Goal: Task Accomplishment & Management: Manage account settings

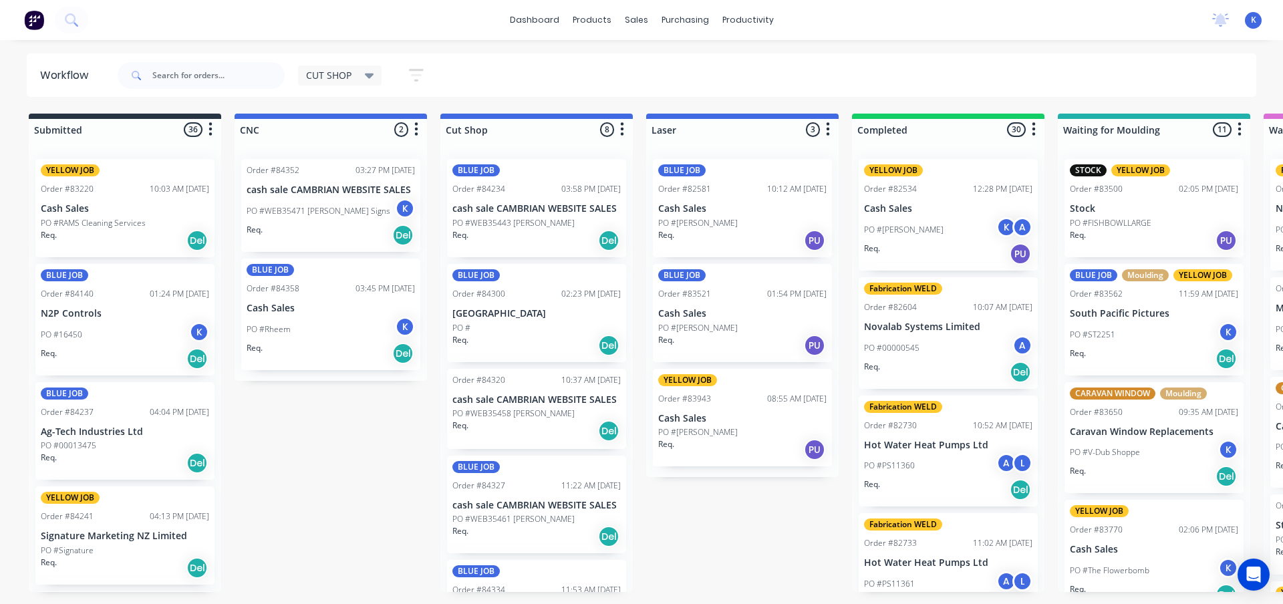
scroll to position [2528, 0]
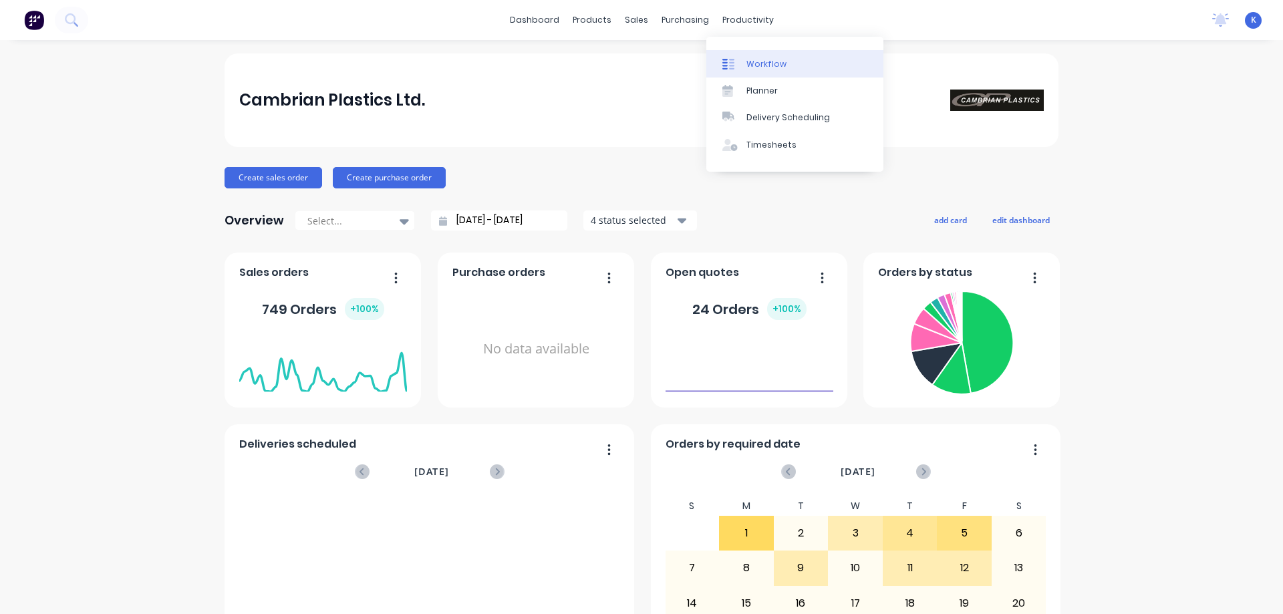
click at [789, 67] on link "Workflow" at bounding box center [794, 63] width 177 height 27
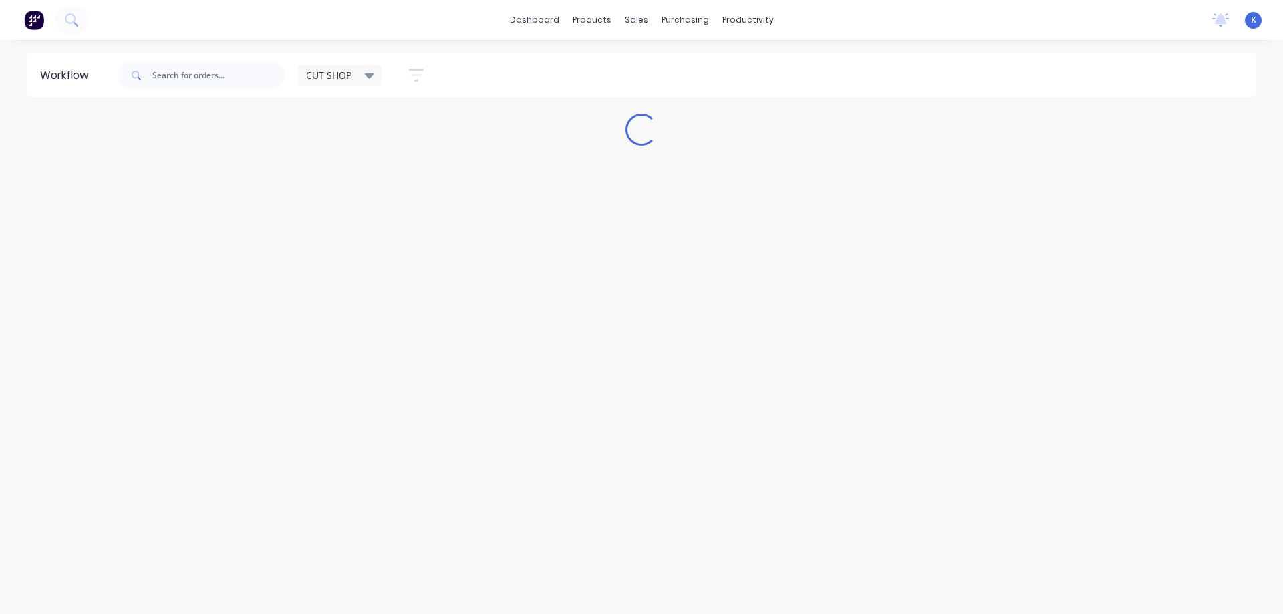
click at [242, 162] on div "Workflow CUT SHOP Save new view None edit CUT SHOP (Default) edit DISPATCH edit…" at bounding box center [641, 320] width 1283 height 534
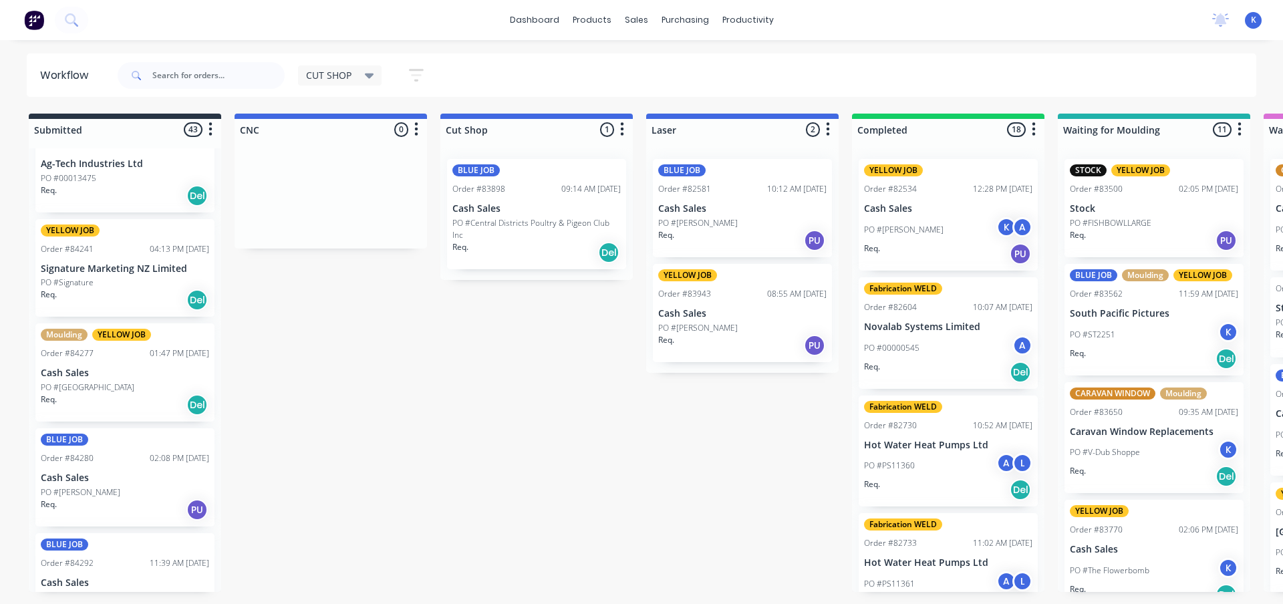
scroll to position [601, 0]
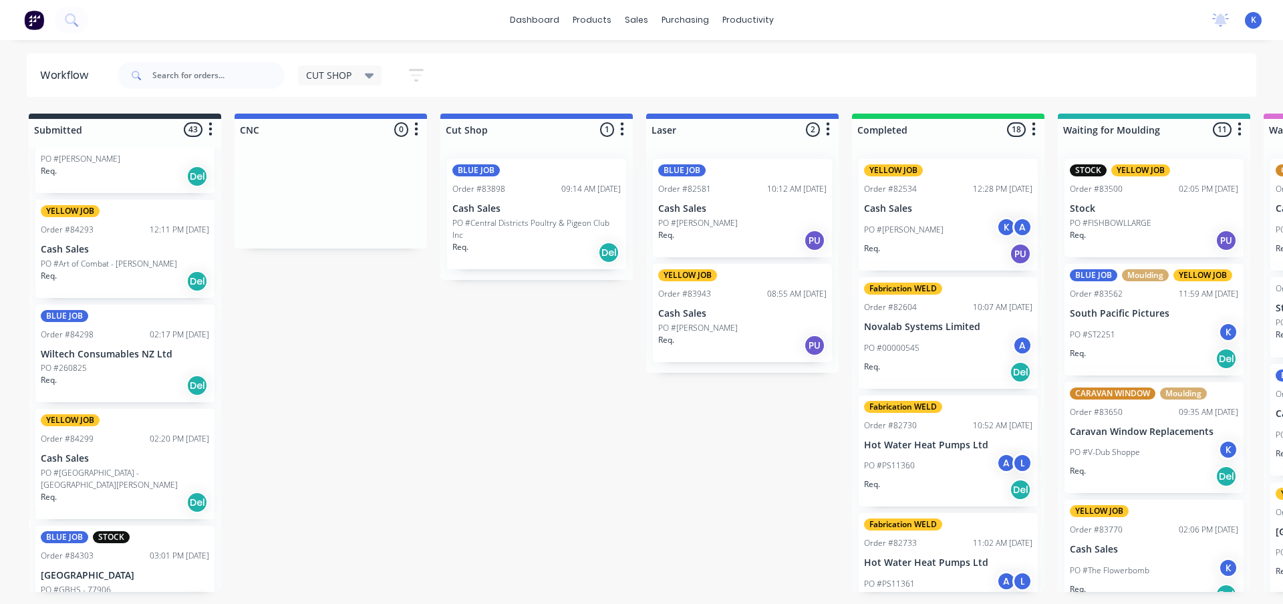
drag, startPoint x: 215, startPoint y: 224, endPoint x: 223, endPoint y: 291, distance: 66.6
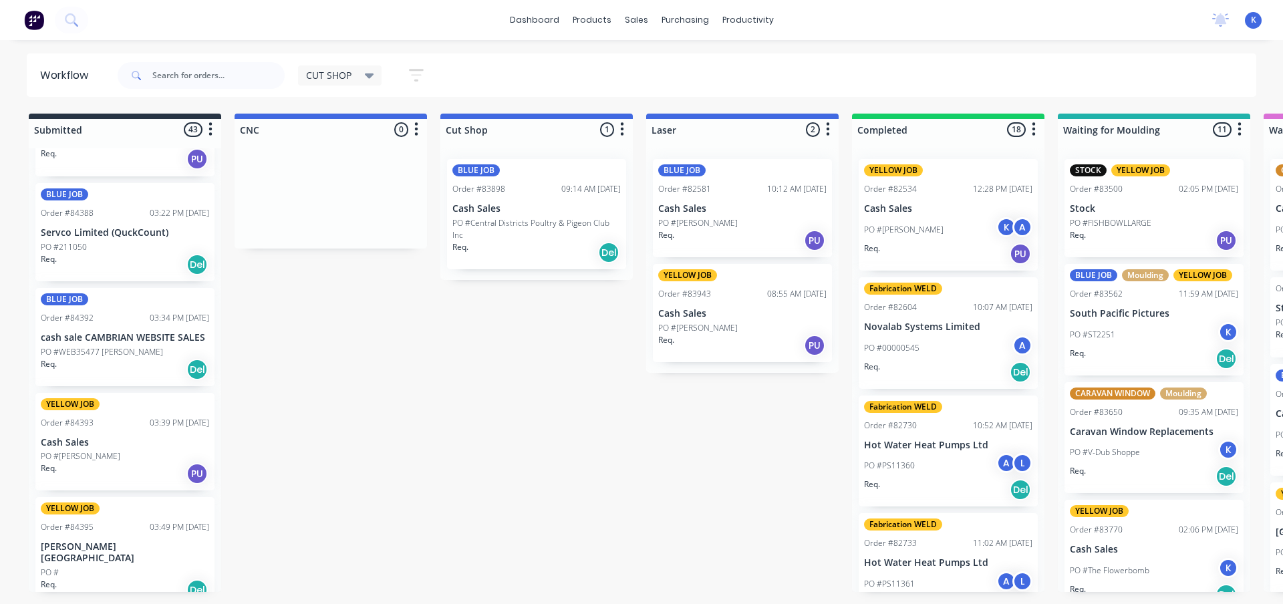
scroll to position [4003, 0]
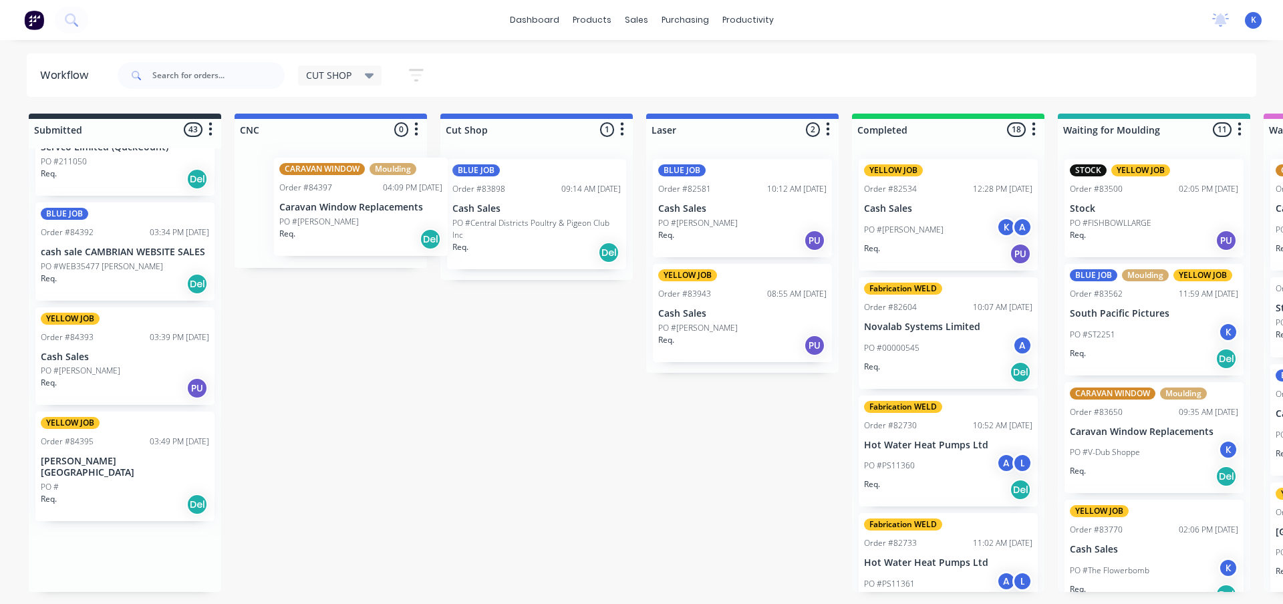
drag, startPoint x: 50, startPoint y: 520, endPoint x: 287, endPoint y: 170, distance: 422.5
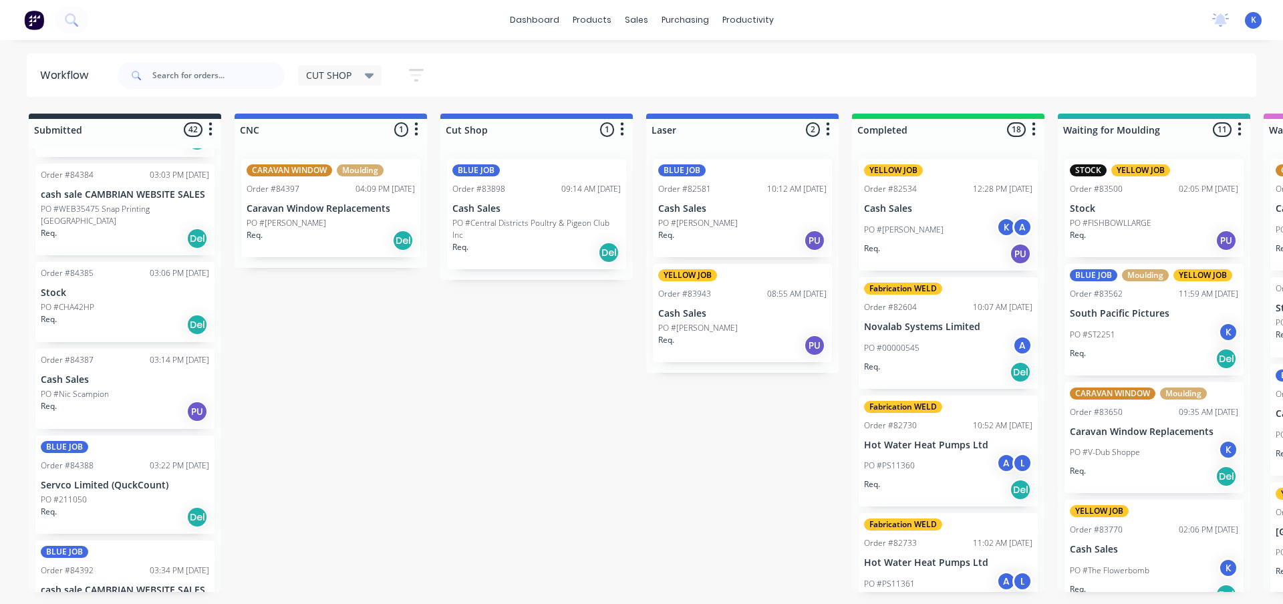
scroll to position [3697, 0]
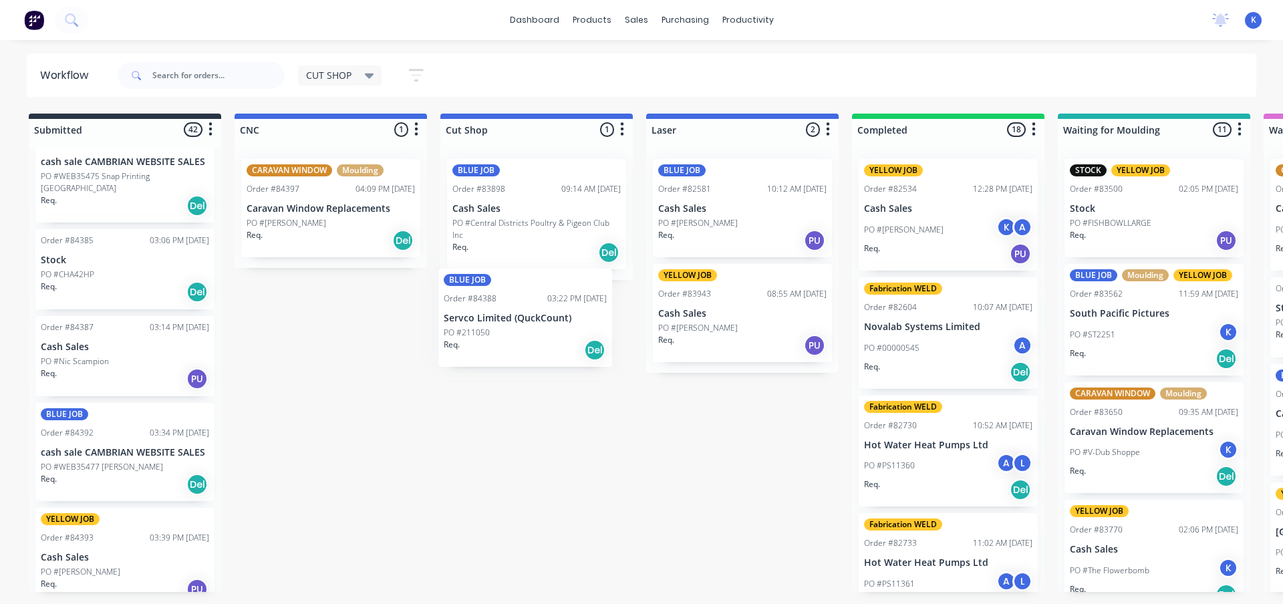
drag, startPoint x: 69, startPoint y: 431, endPoint x: 476, endPoint y: 323, distance: 420.9
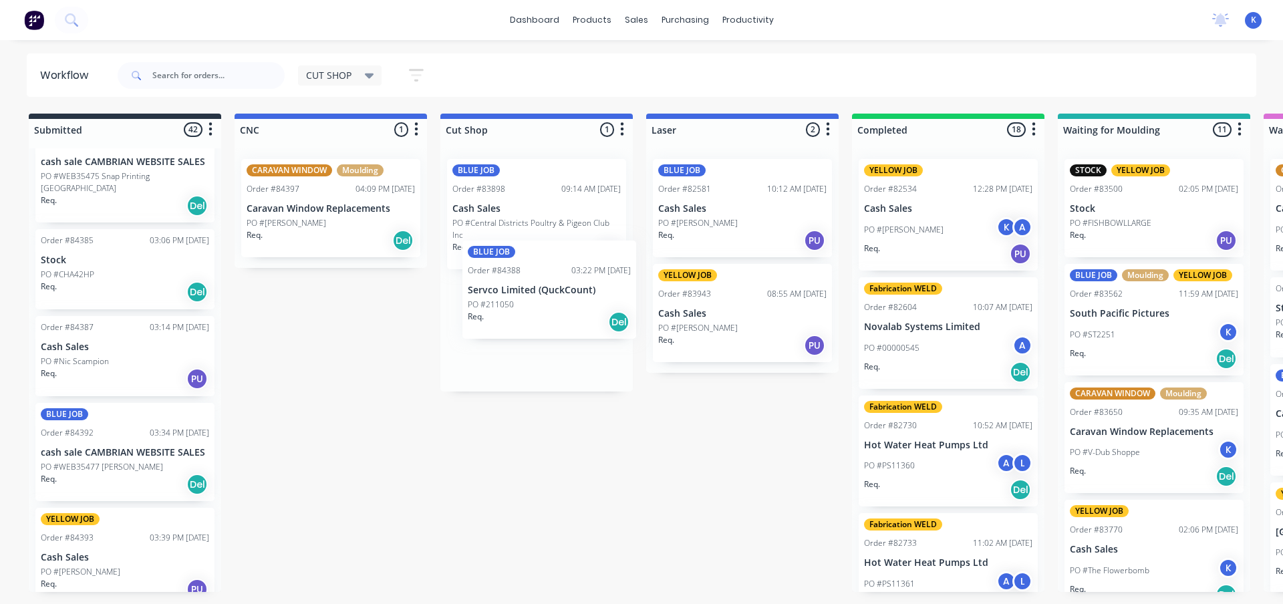
drag, startPoint x: 72, startPoint y: 436, endPoint x: 473, endPoint y: 295, distance: 425.2
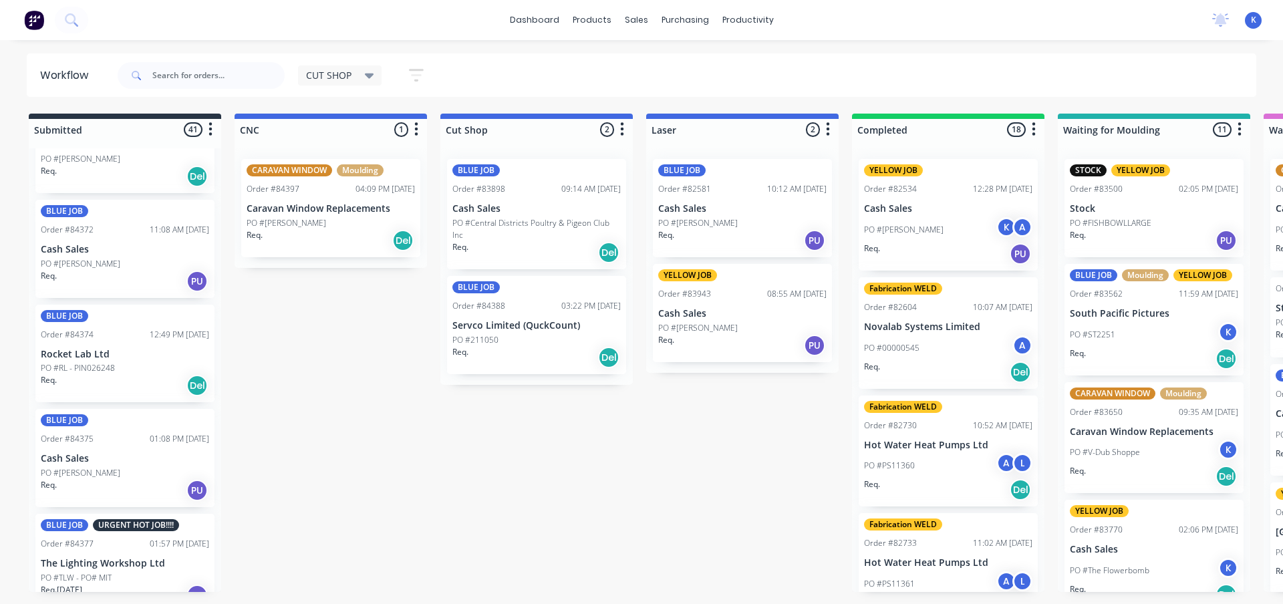
scroll to position [2894, 0]
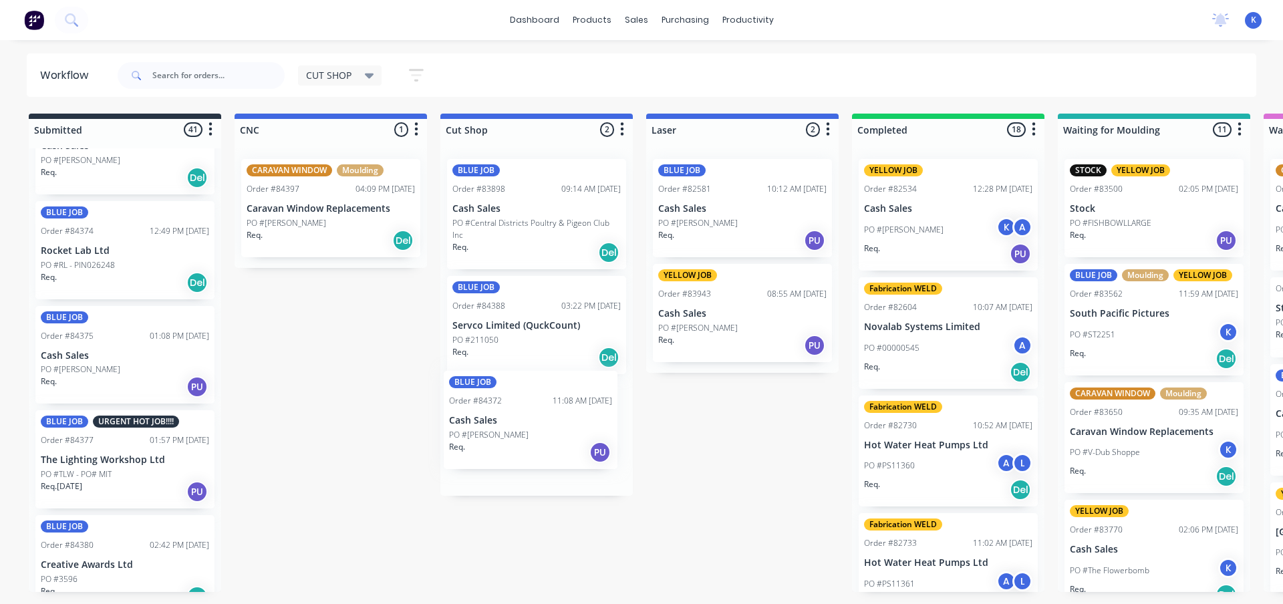
drag, startPoint x: 68, startPoint y: 245, endPoint x: 482, endPoint y: 430, distance: 453.7
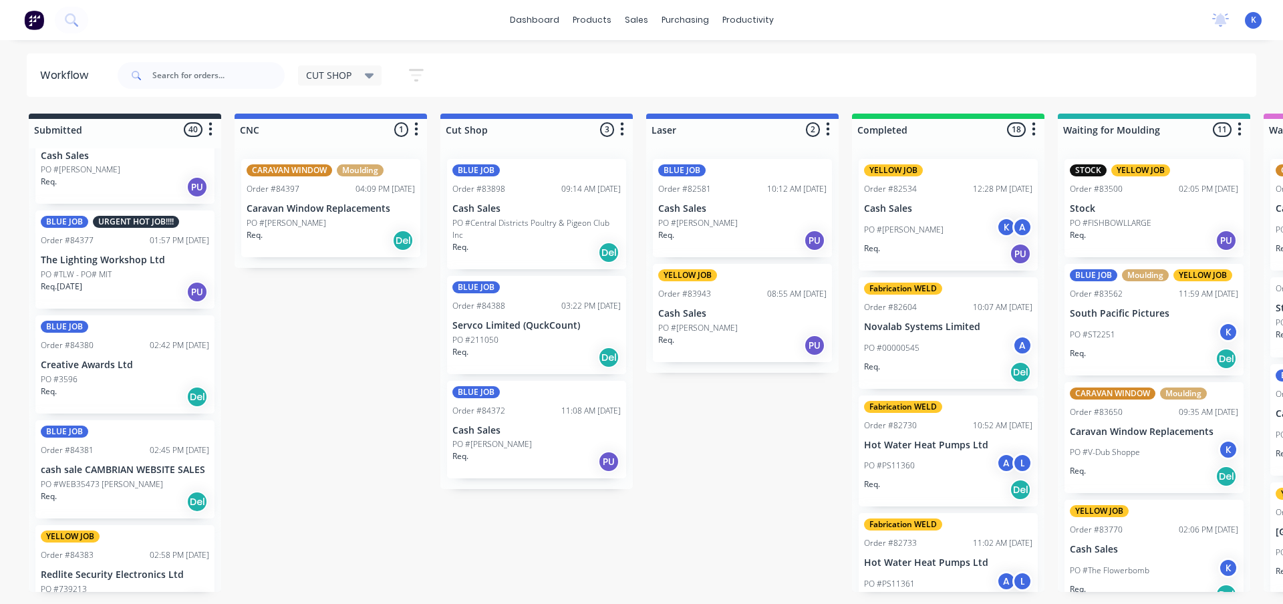
scroll to position [3095, 0]
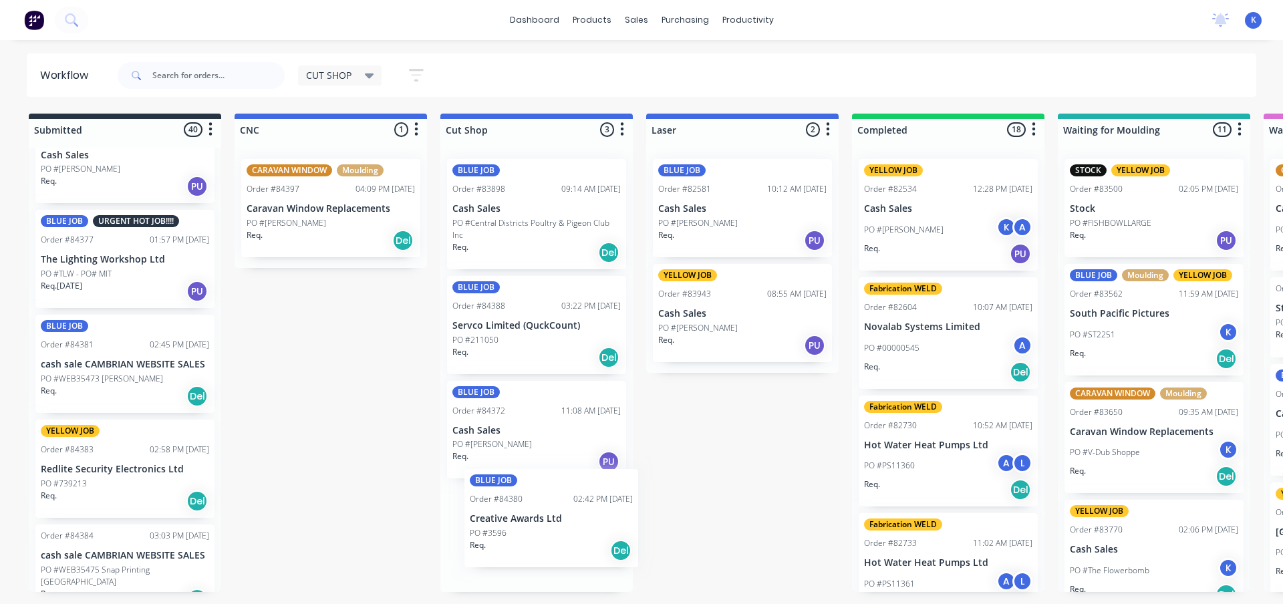
drag, startPoint x: 67, startPoint y: 363, endPoint x: 503, endPoint y: 532, distance: 467.0
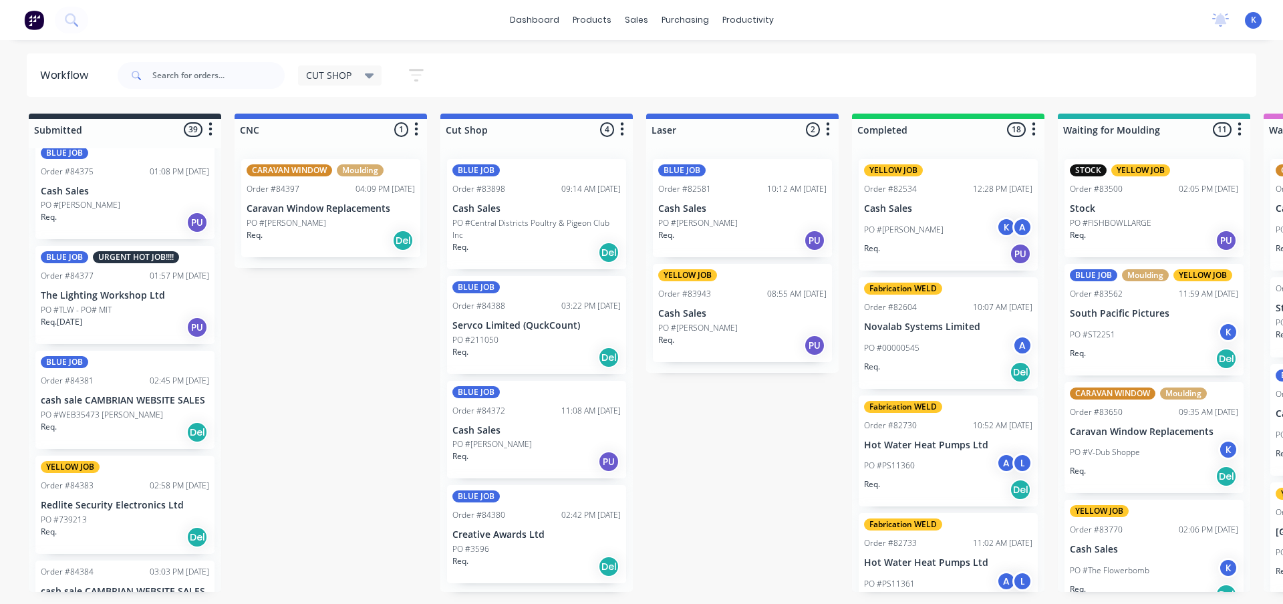
scroll to position [3028, 0]
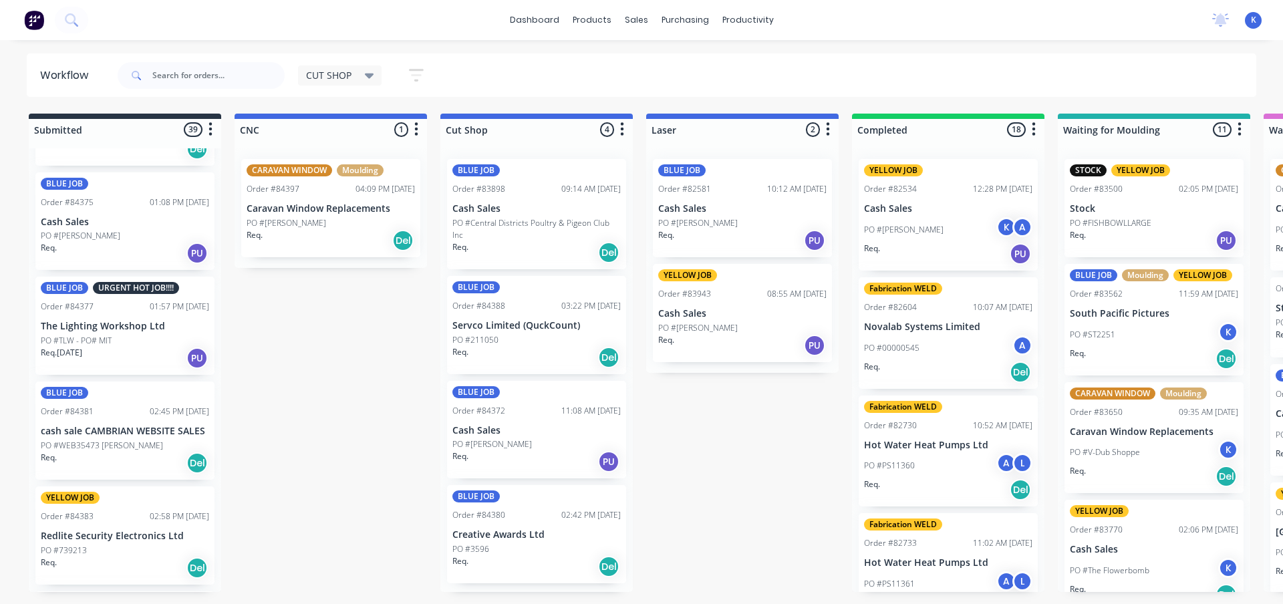
click at [363, 68] on div "CUT SHOP" at bounding box center [340, 75] width 84 height 20
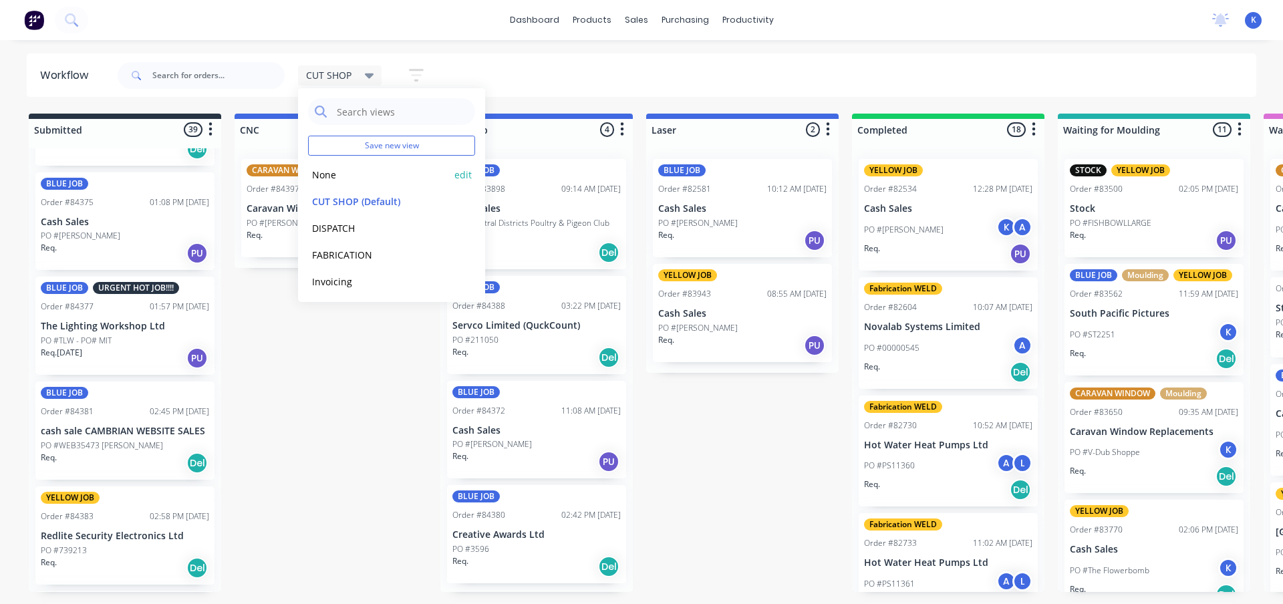
click at [337, 172] on button "None" at bounding box center [379, 174] width 142 height 15
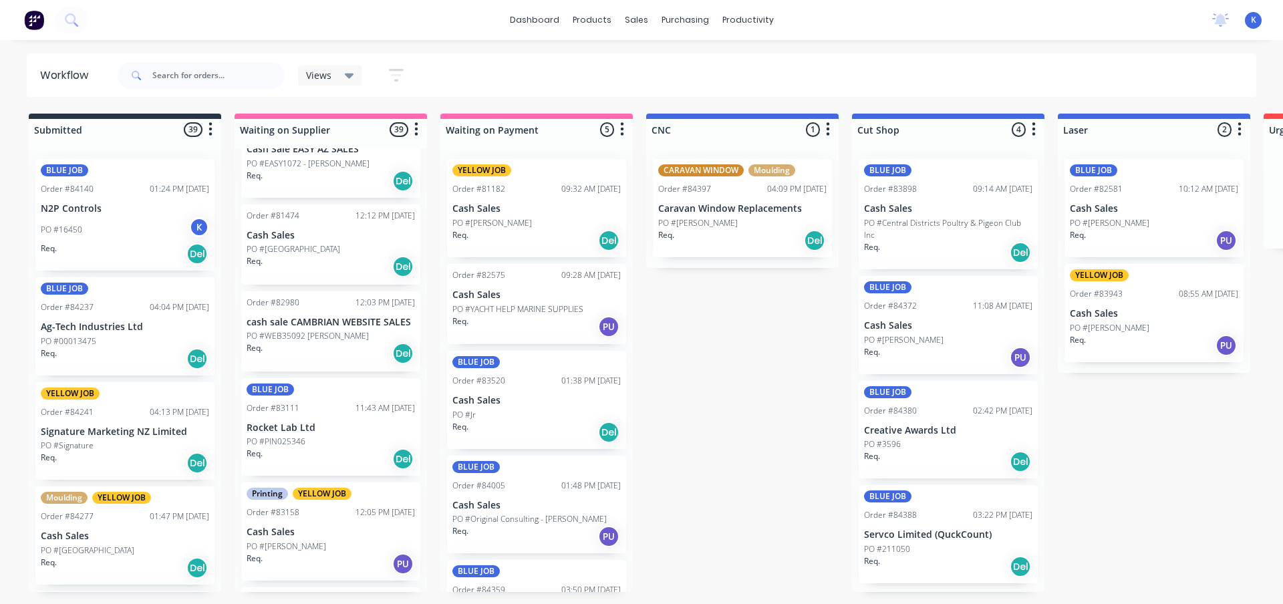
scroll to position [468, 0]
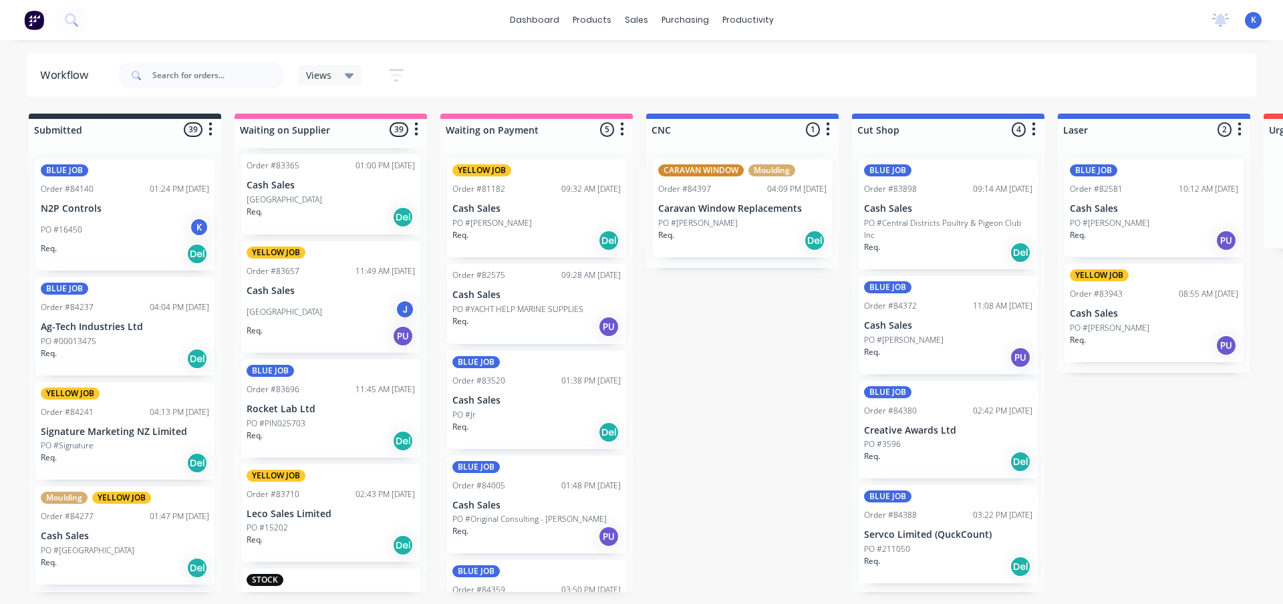
drag, startPoint x: 346, startPoint y: 454, endPoint x: 352, endPoint y: 448, distance: 8.5
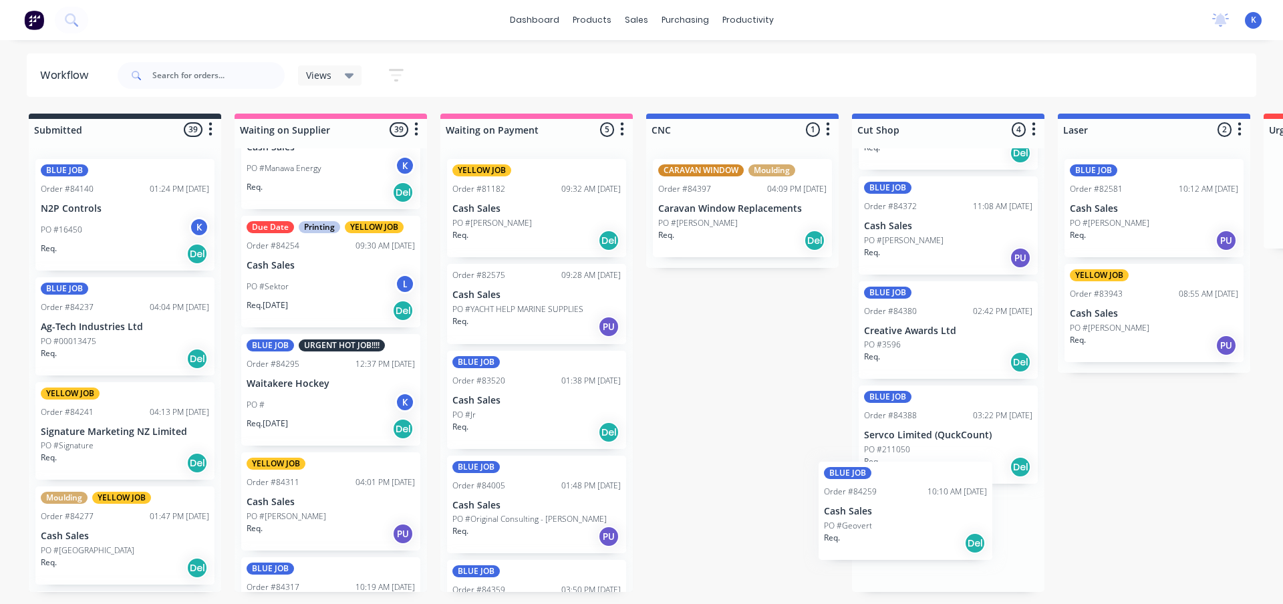
scroll to position [104, 0]
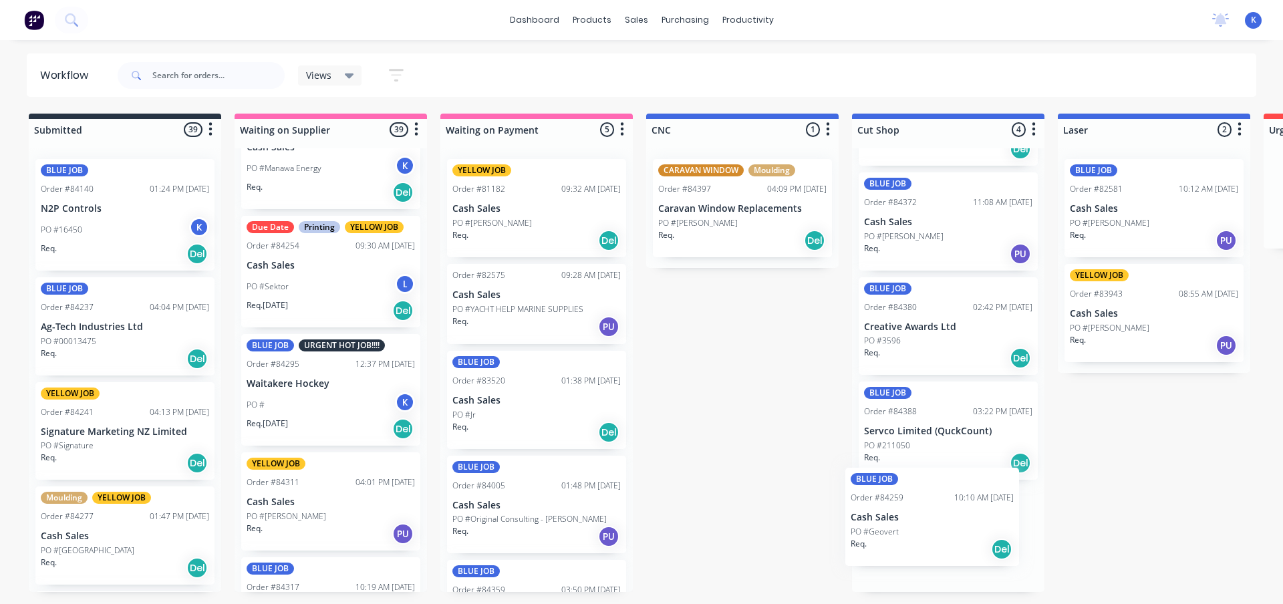
drag, startPoint x: 274, startPoint y: 388, endPoint x: 885, endPoint y: 527, distance: 626.3
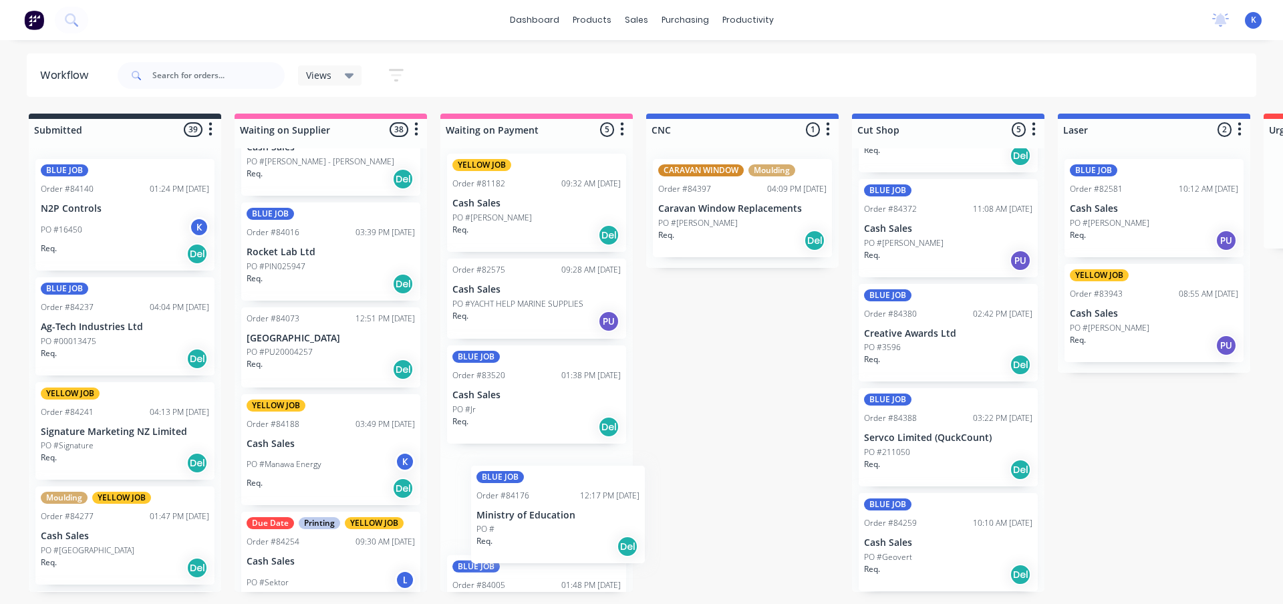
scroll to position [26, 0]
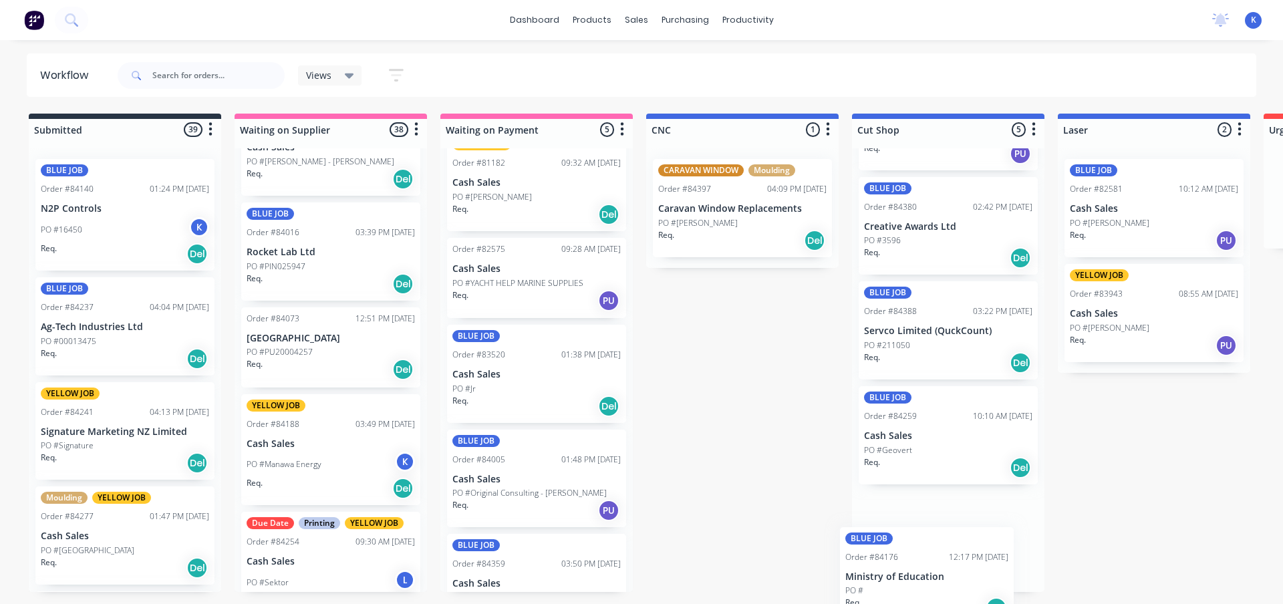
drag, startPoint x: 259, startPoint y: 438, endPoint x: 861, endPoint y: 575, distance: 618.2
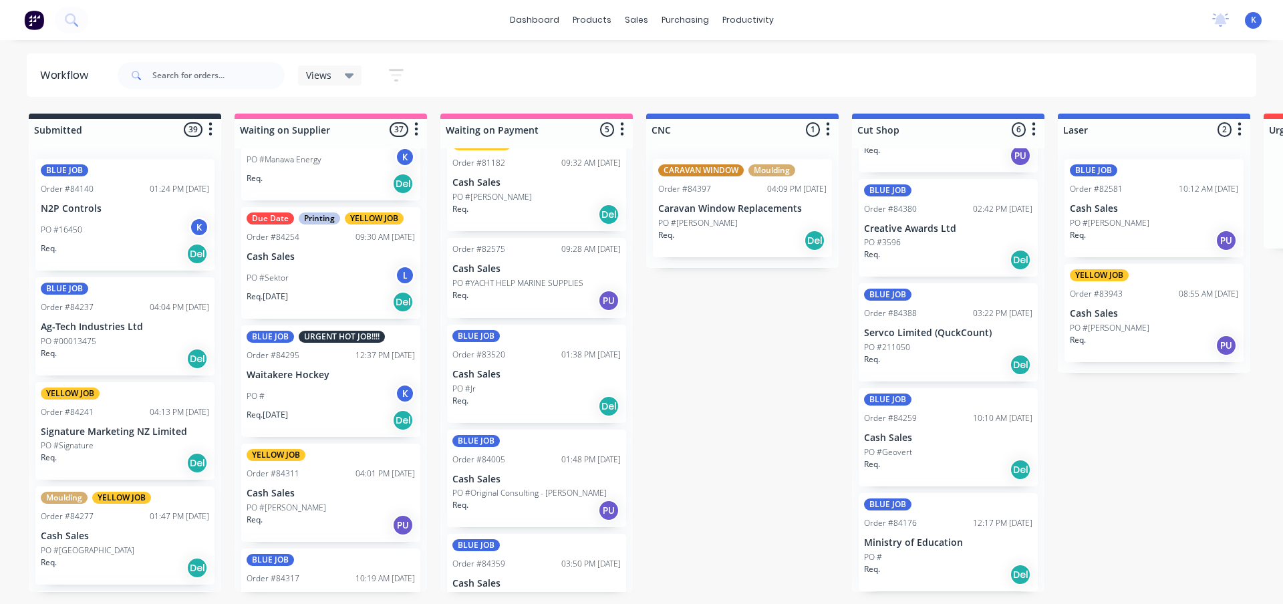
scroll to position [1737, 0]
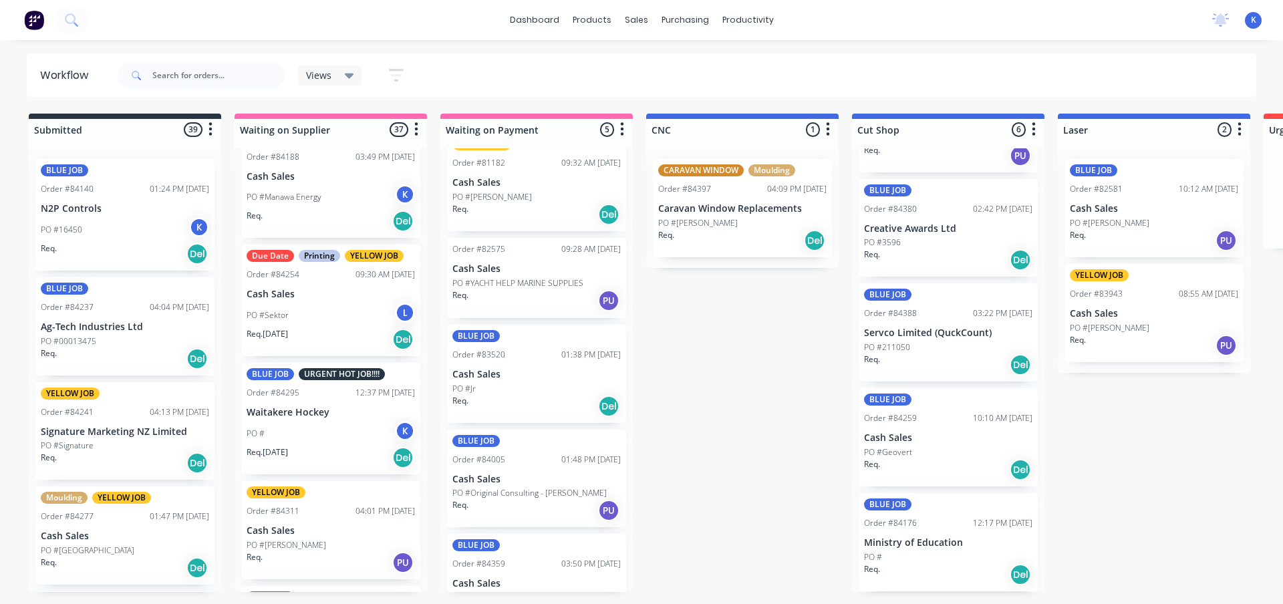
click at [328, 75] on span "Views" at bounding box center [318, 75] width 25 height 14
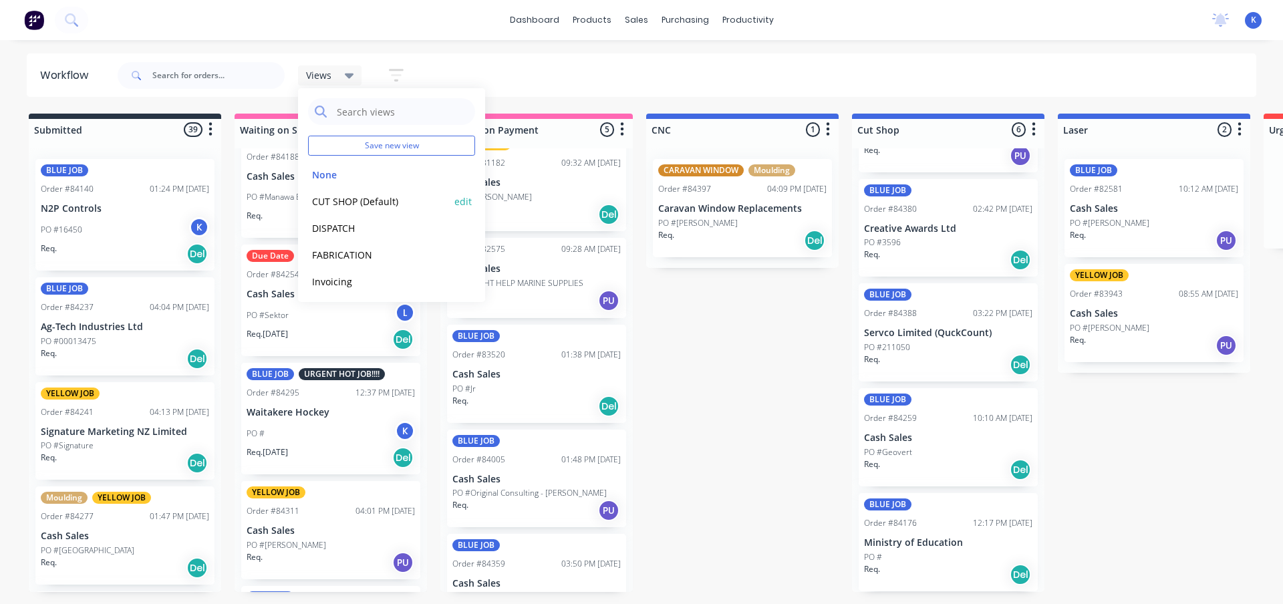
click at [345, 194] on button "CUT SHOP (Default)" at bounding box center [379, 201] width 142 height 15
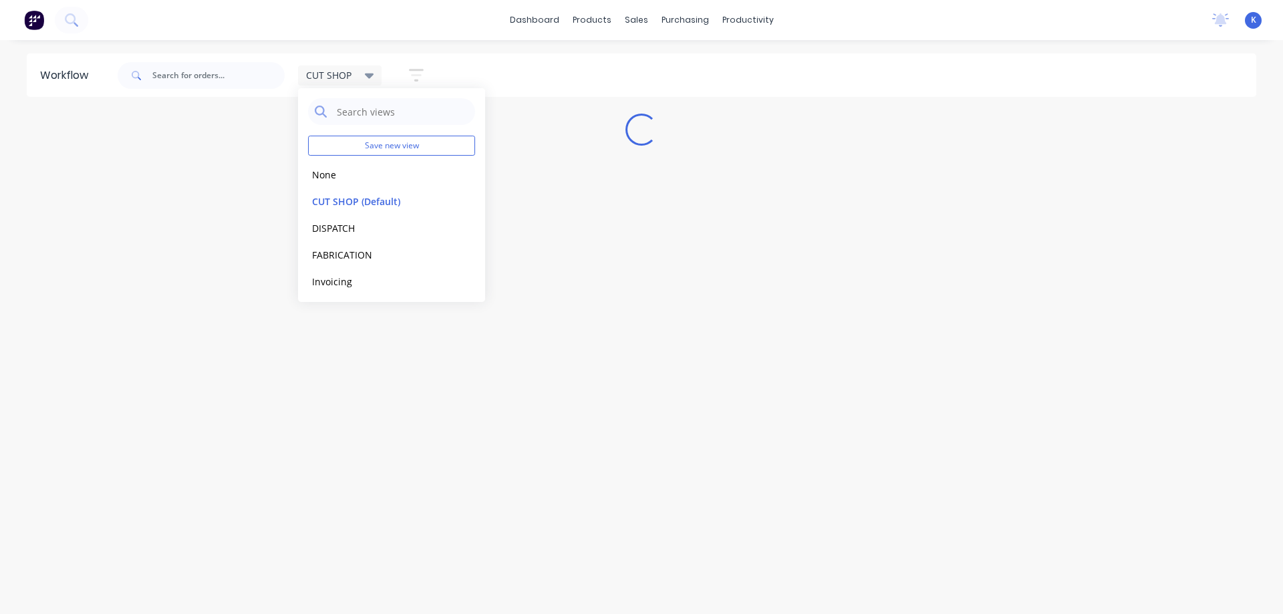
click at [464, 545] on div "Workflow CUT SHOP Save new view None edit CUT SHOP (Default) edit DISPATCH edit…" at bounding box center [641, 320] width 1283 height 534
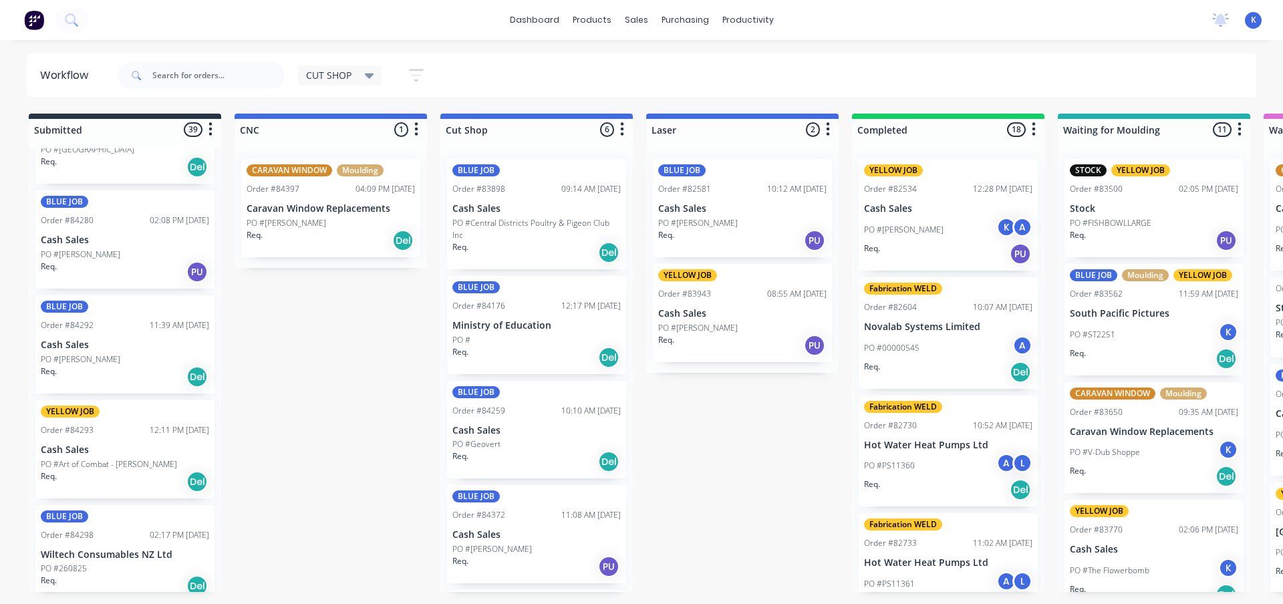
scroll to position [398, 0]
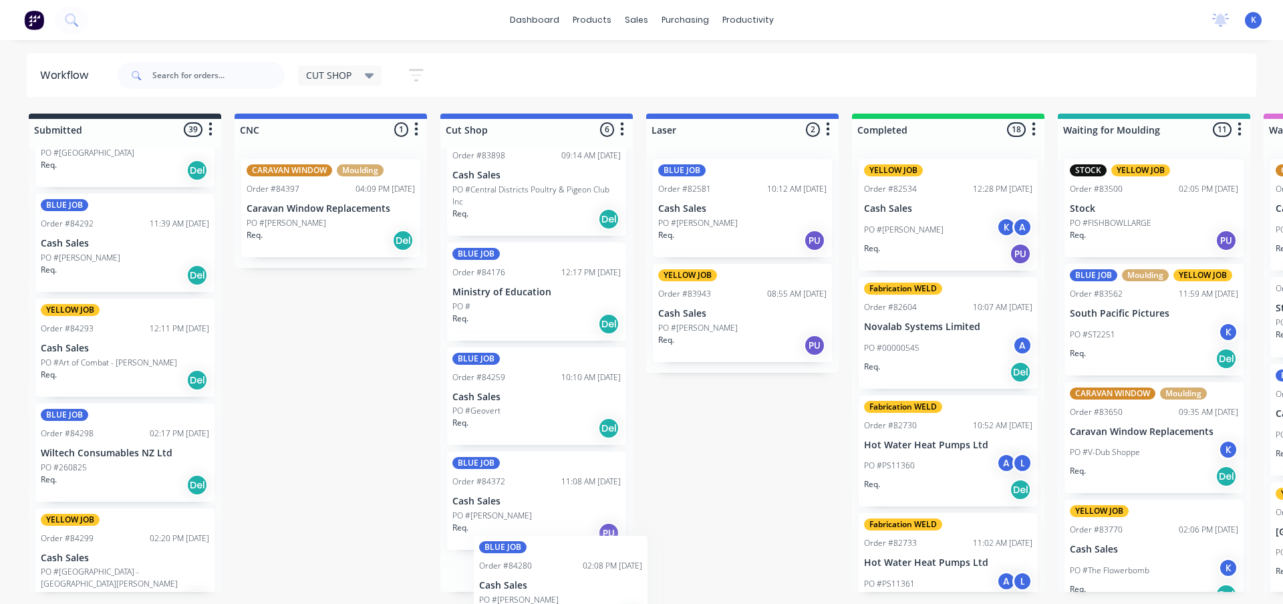
drag, startPoint x: 85, startPoint y: 259, endPoint x: 512, endPoint y: 595, distance: 544.3
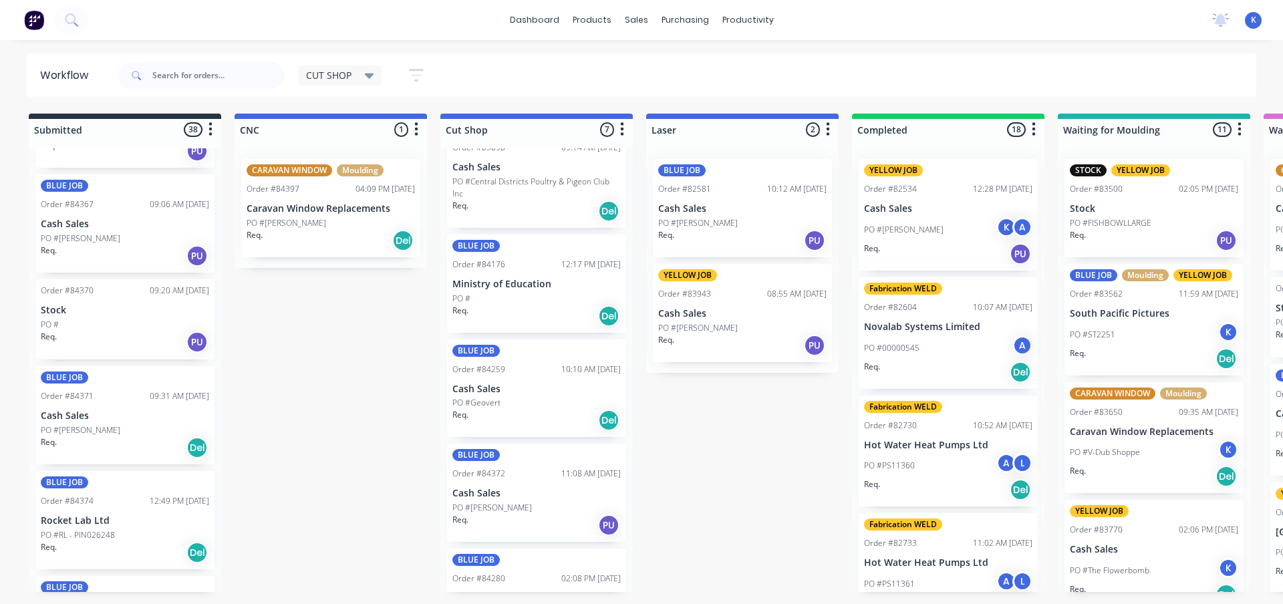
scroll to position [2806, 0]
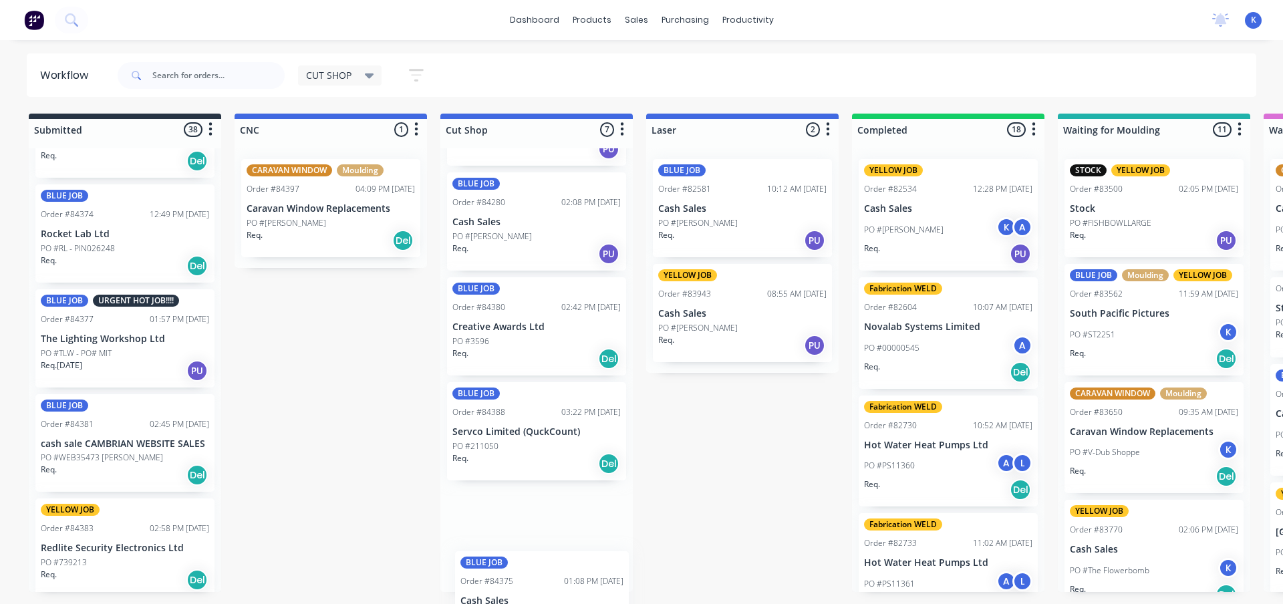
drag, startPoint x: 101, startPoint y: 357, endPoint x: 502, endPoint y: 620, distance: 479.6
click at [502, 524] on html "dashboard products sales purchasing productivity dashboard products Product Cat…" at bounding box center [641, 262] width 1283 height 524
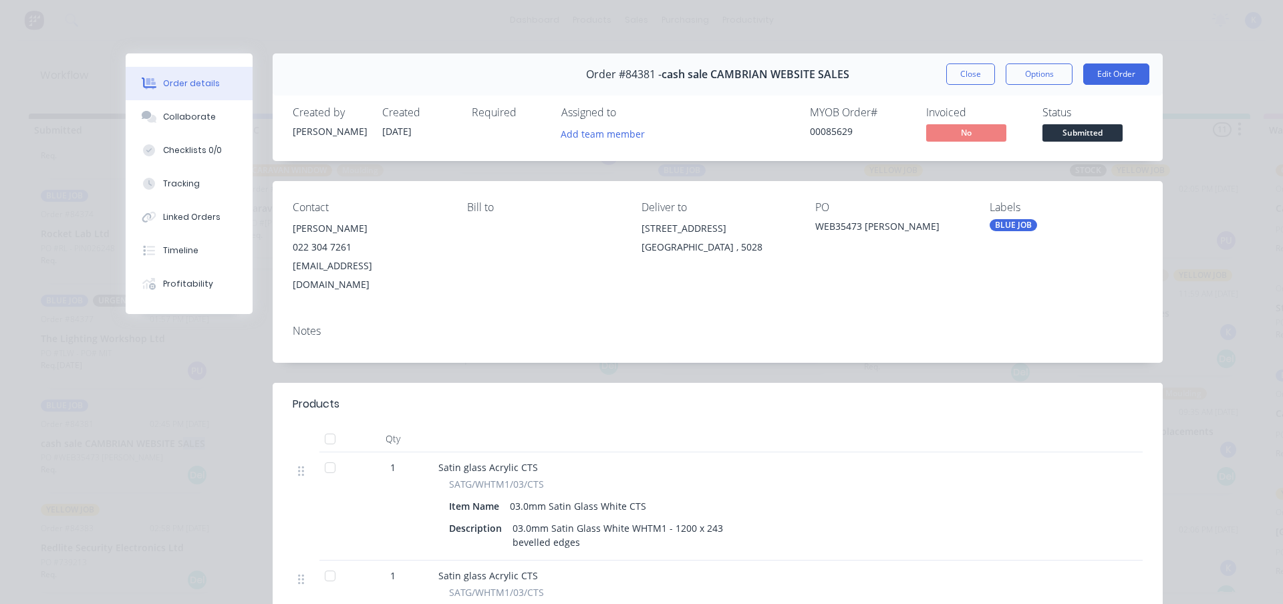
click at [957, 67] on button "Close" at bounding box center [970, 73] width 49 height 21
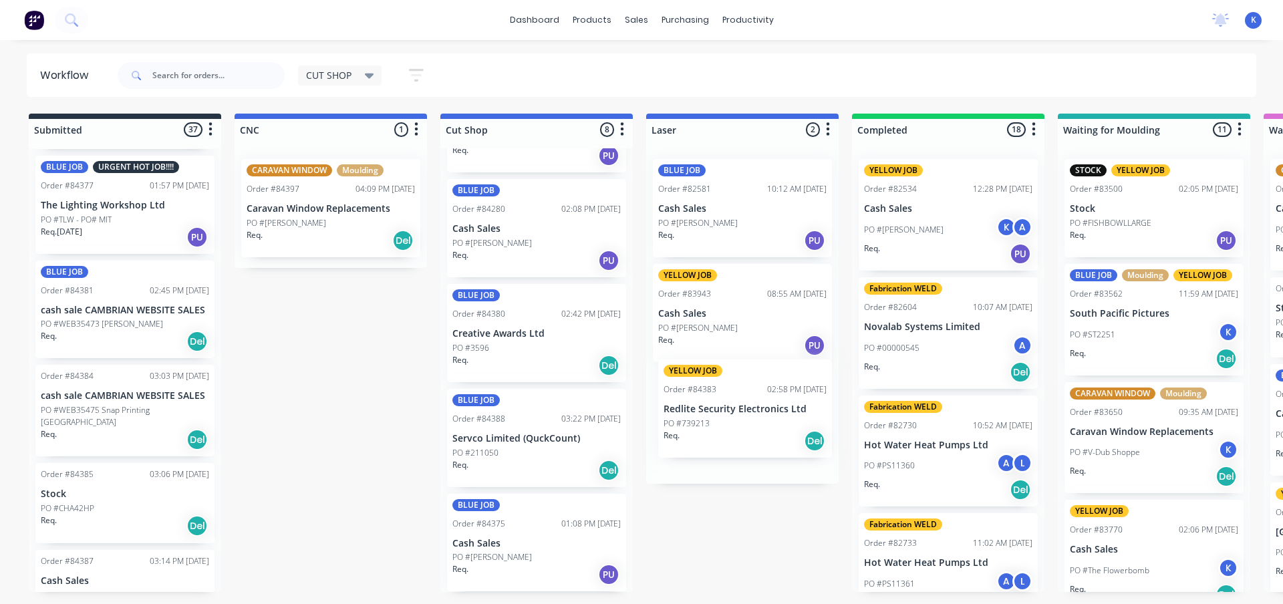
drag, startPoint x: 80, startPoint y: 396, endPoint x: 708, endPoint y: 410, distance: 628.2
click at [700, 425] on div "YELLOW JOB Order #84383 02:58 PM [DATE] Redlite Security Electronics Ltd PO #73…" at bounding box center [742, 418] width 179 height 98
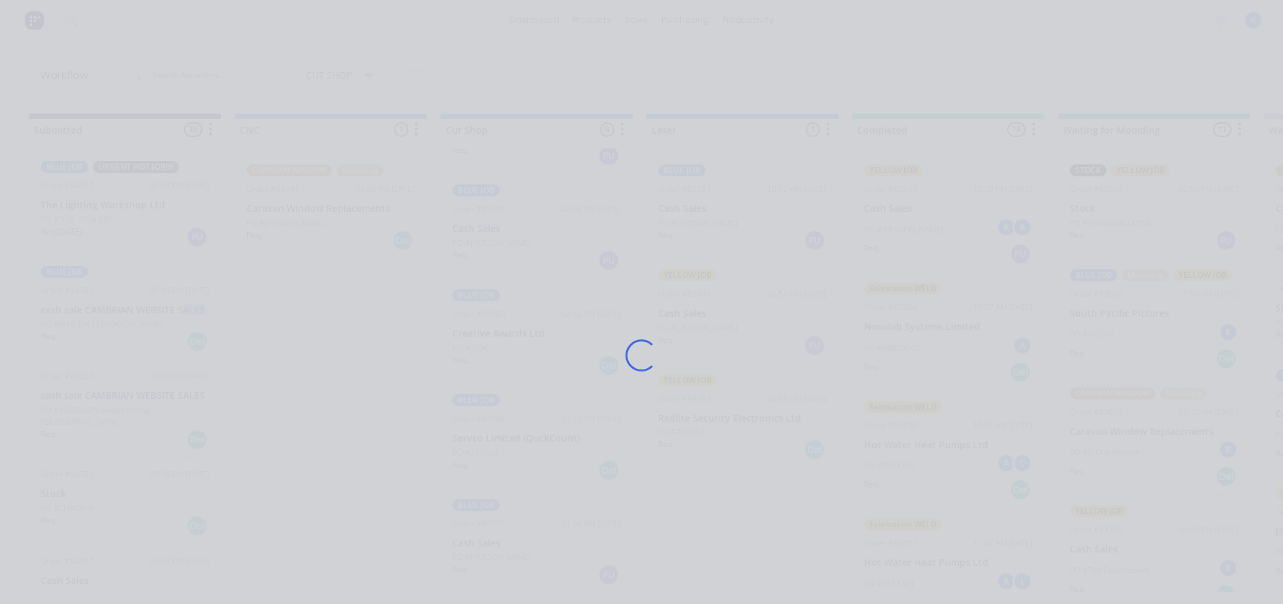
click at [700, 425] on div "Loading..." at bounding box center [641, 355] width 1069 height 604
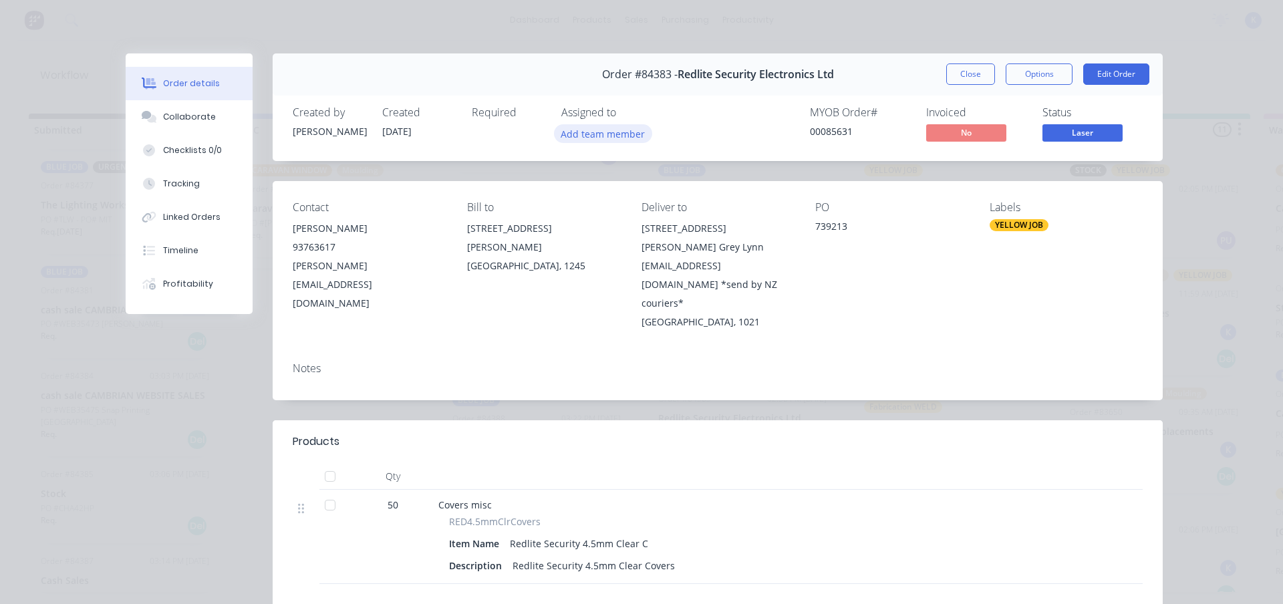
click at [580, 136] on button "Add team member" at bounding box center [603, 133] width 98 height 18
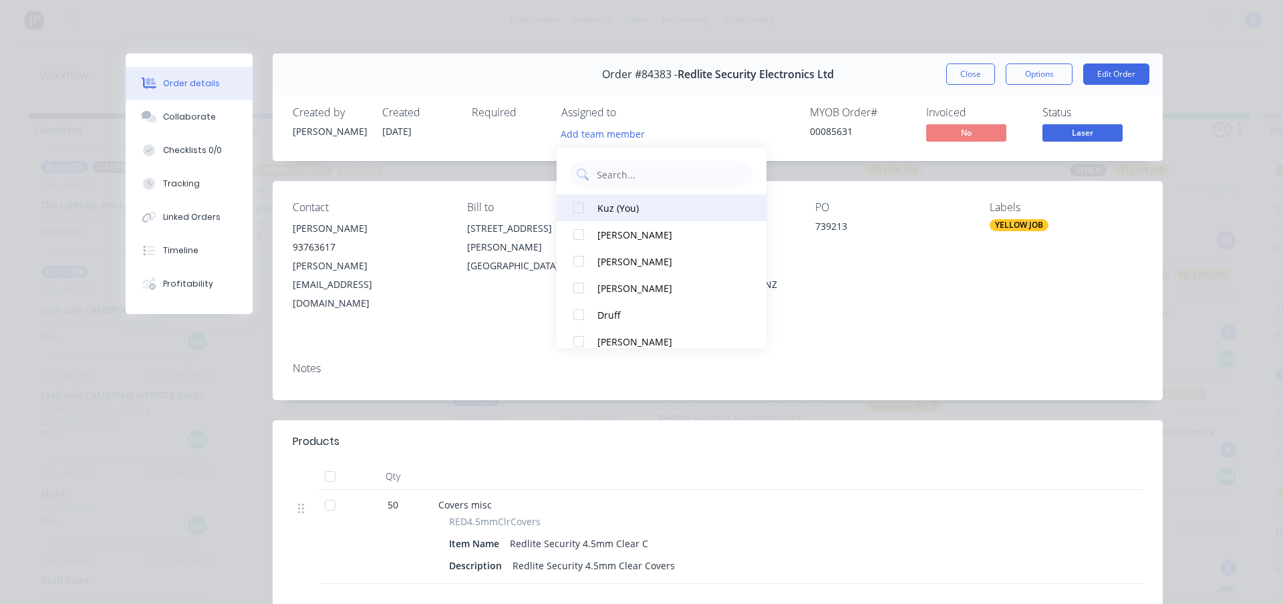
click at [615, 215] on button "Kuz (You)" at bounding box center [662, 207] width 210 height 27
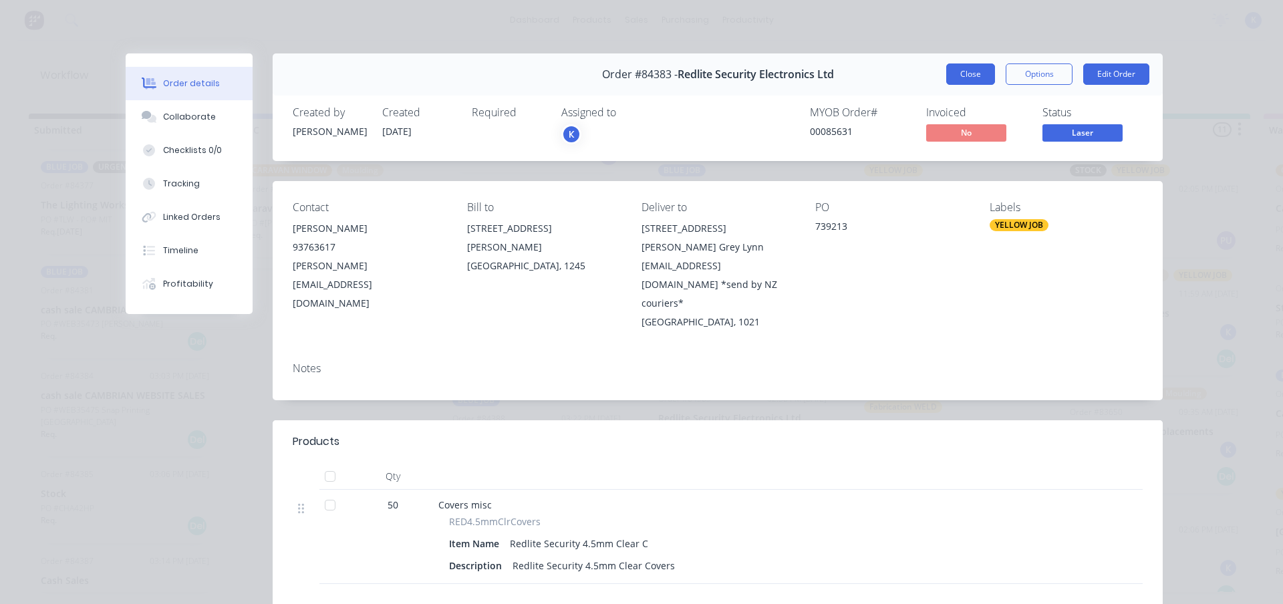
click at [950, 67] on button "Close" at bounding box center [970, 73] width 49 height 21
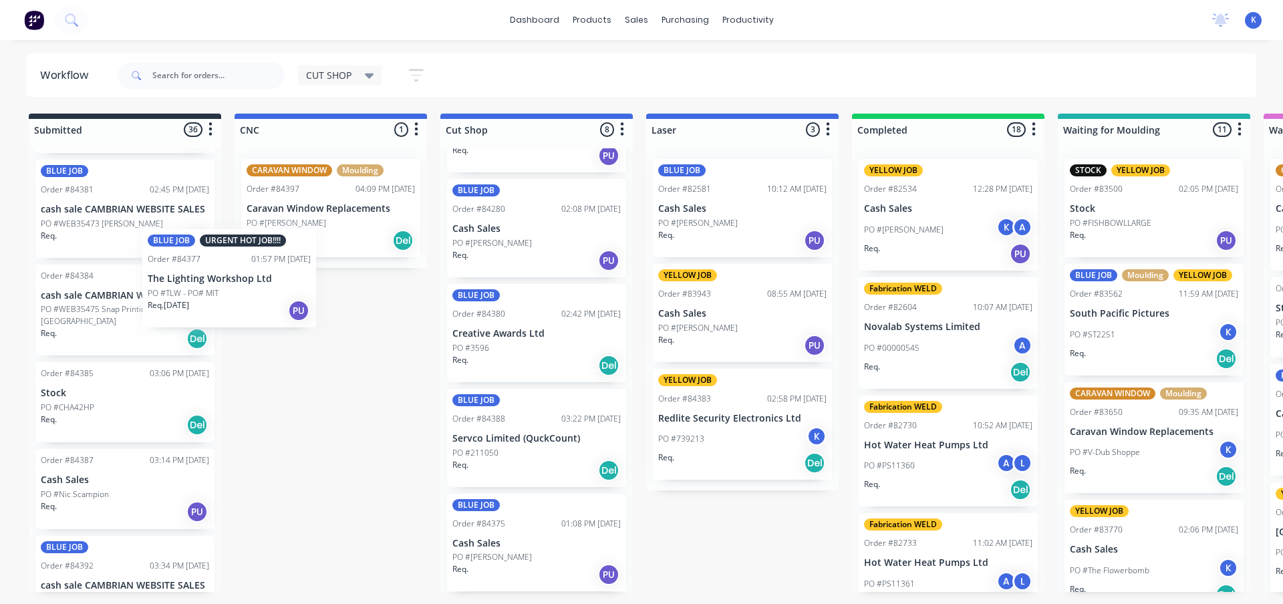
scroll to position [2935, 0]
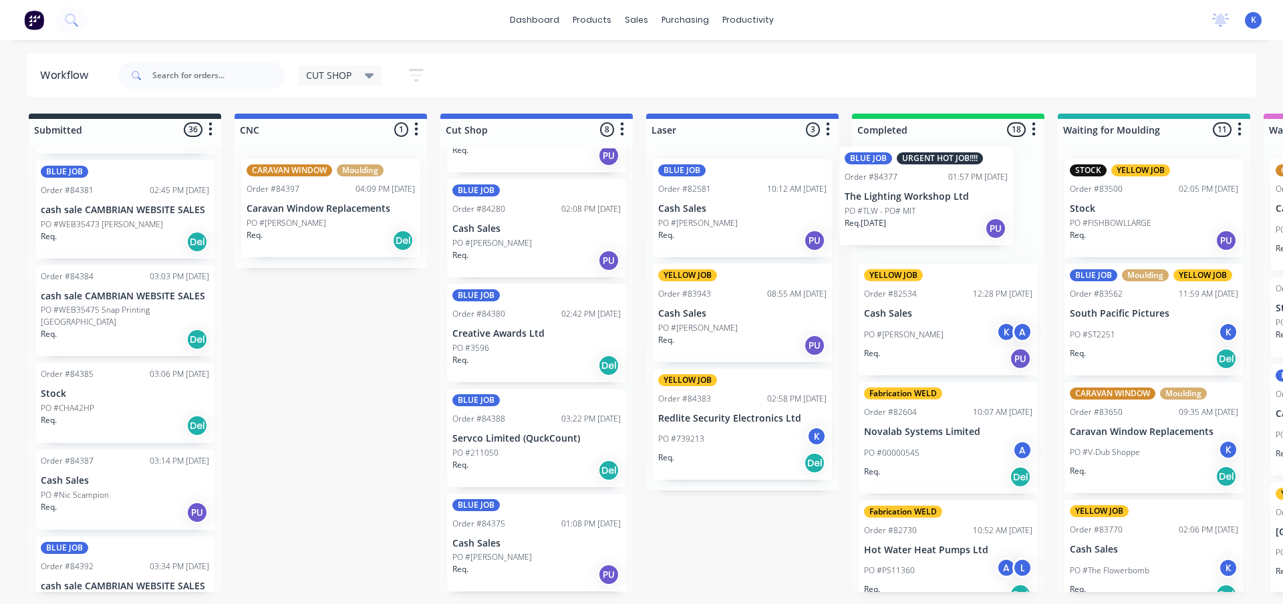
drag, startPoint x: 88, startPoint y: 226, endPoint x: 892, endPoint y: 221, distance: 803.8
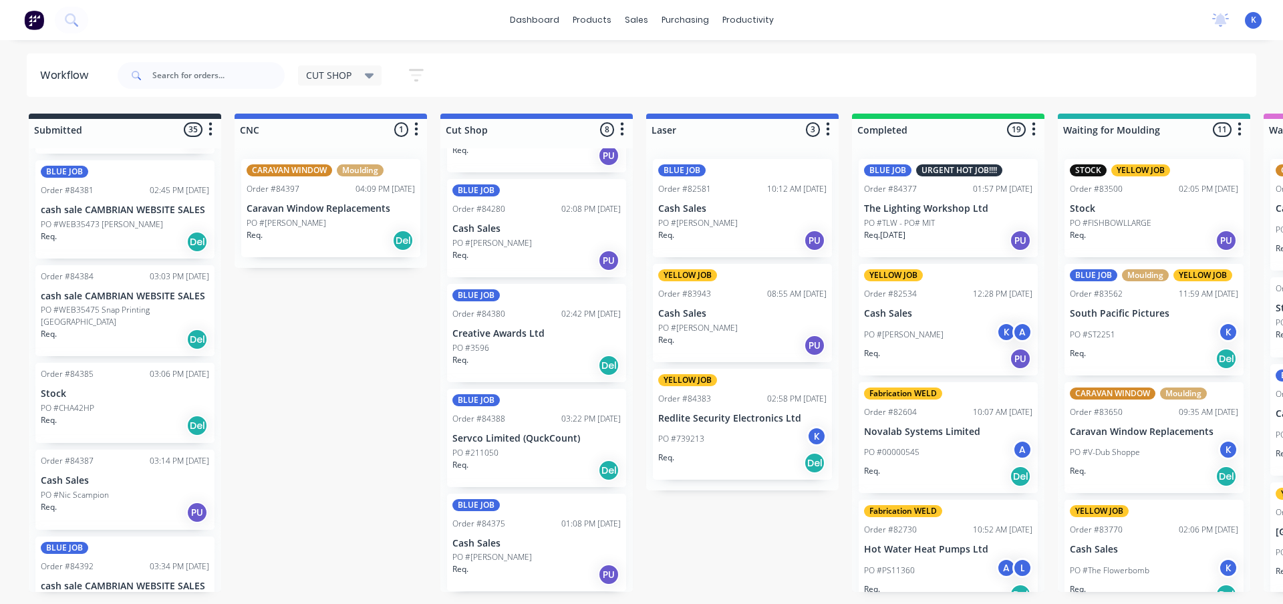
click at [927, 219] on p "PO #TLW - PO# MIT" at bounding box center [899, 223] width 71 height 12
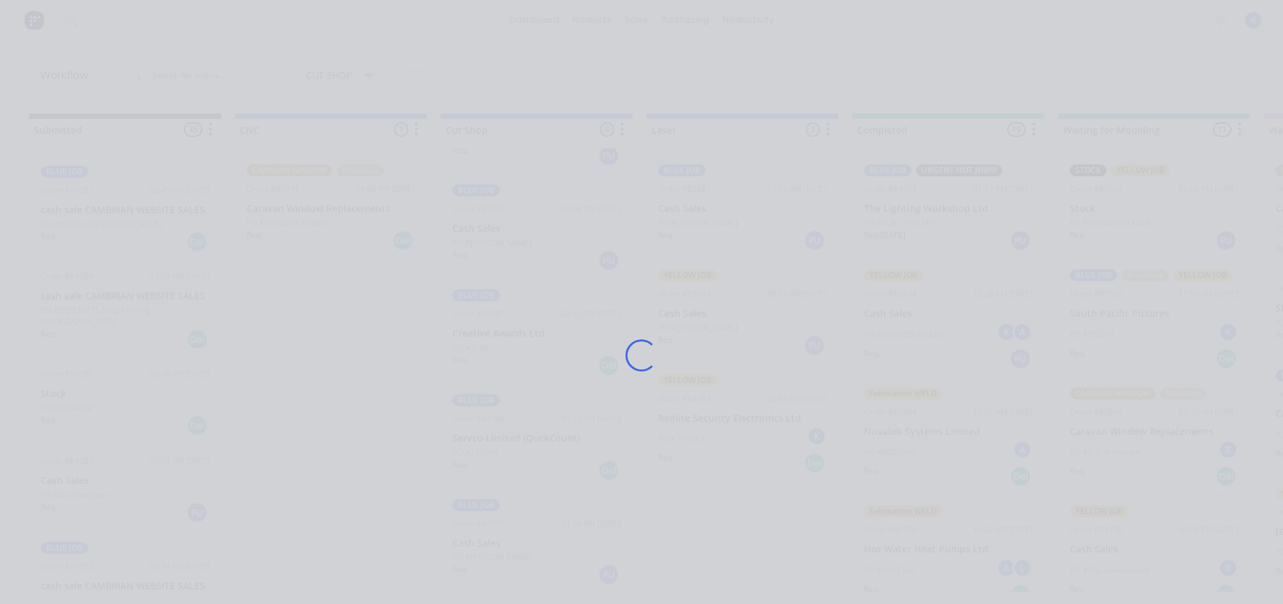
click at [927, 219] on div "Loading..." at bounding box center [641, 355] width 1069 height 604
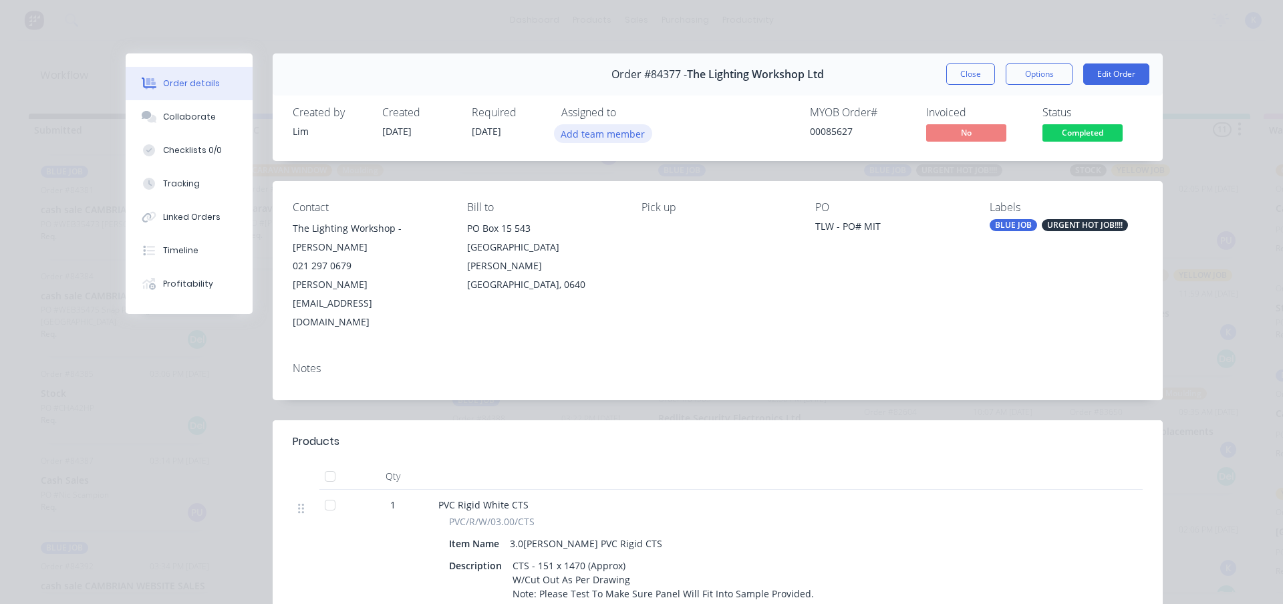
click at [569, 129] on button "Add team member" at bounding box center [603, 133] width 98 height 18
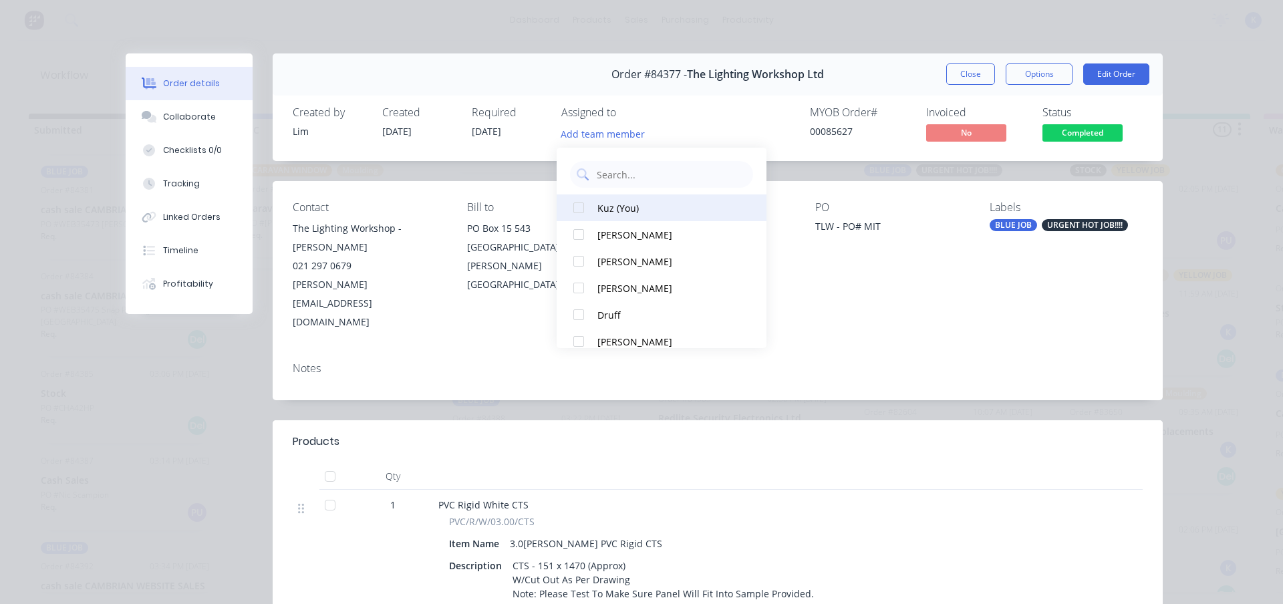
drag, startPoint x: 595, startPoint y: 210, endPoint x: 718, endPoint y: 208, distance: 123.0
click at [598, 209] on button "Kuz (You)" at bounding box center [662, 207] width 210 height 27
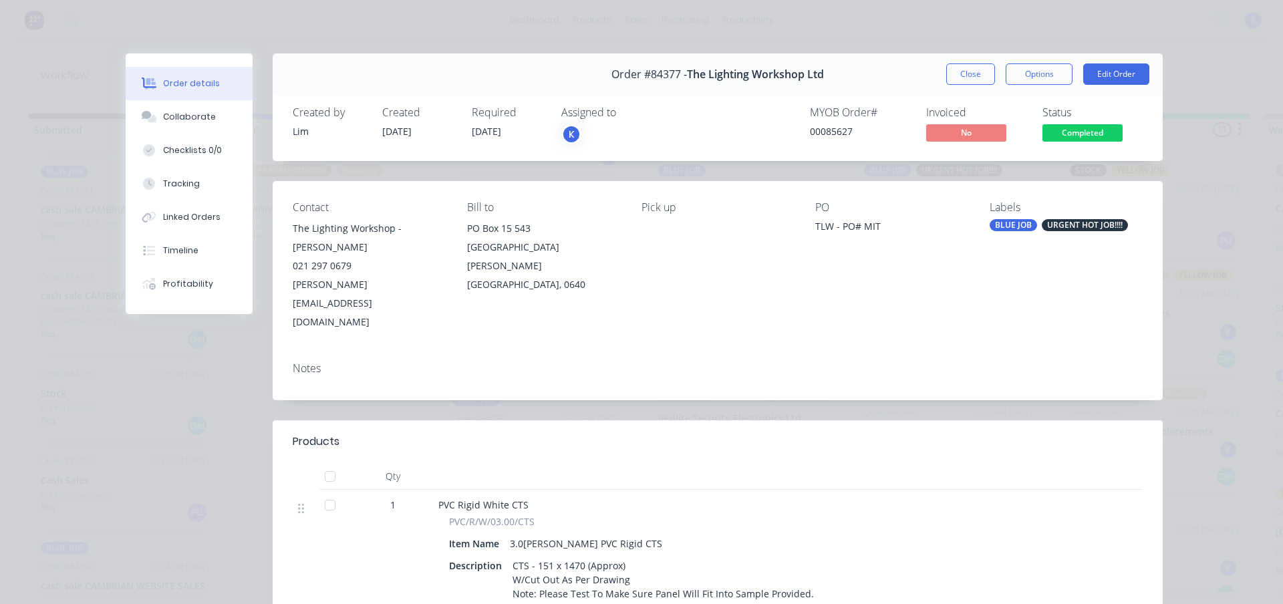
drag, startPoint x: 951, startPoint y: 71, endPoint x: 885, endPoint y: 150, distance: 102.9
click at [953, 72] on button "Close" at bounding box center [970, 73] width 49 height 21
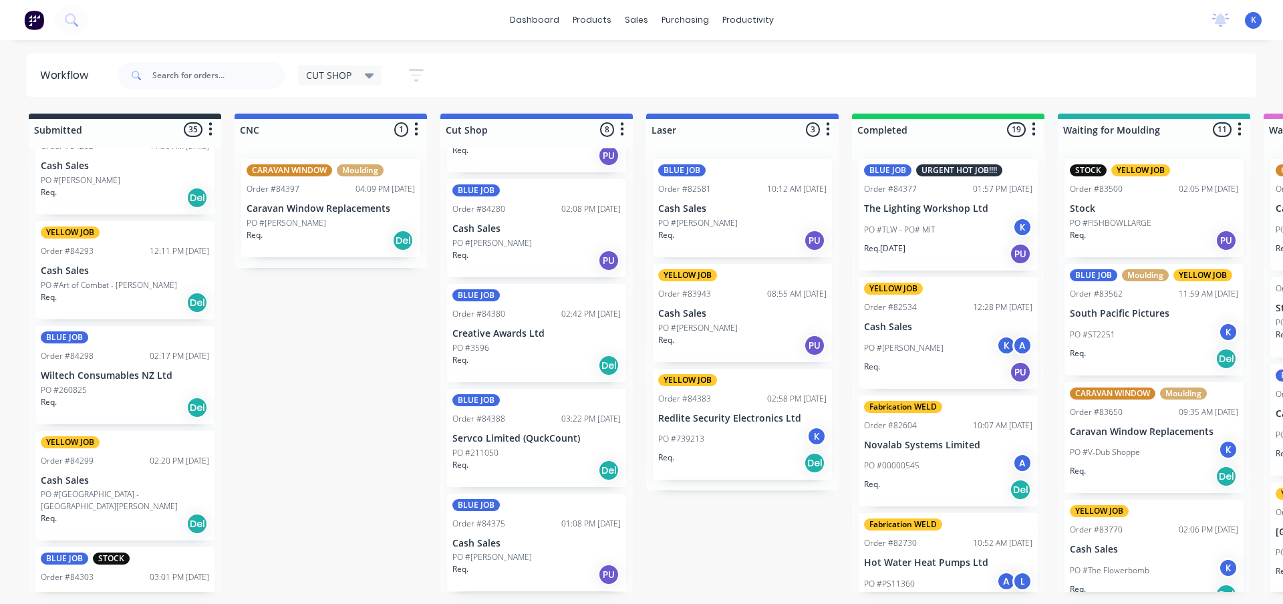
scroll to position [329, 0]
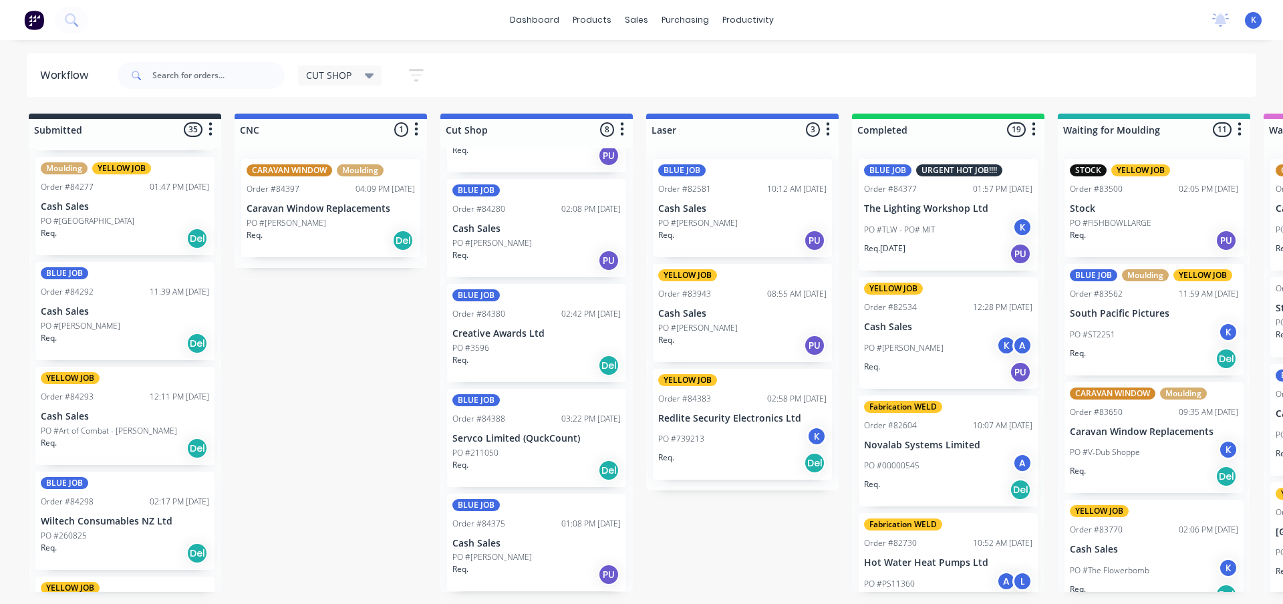
click at [57, 299] on div "BLUE JOB Order #84292 11:39 AM [DATE] Cash Sales PO #[PERSON_NAME]. Del" at bounding box center [124, 311] width 179 height 98
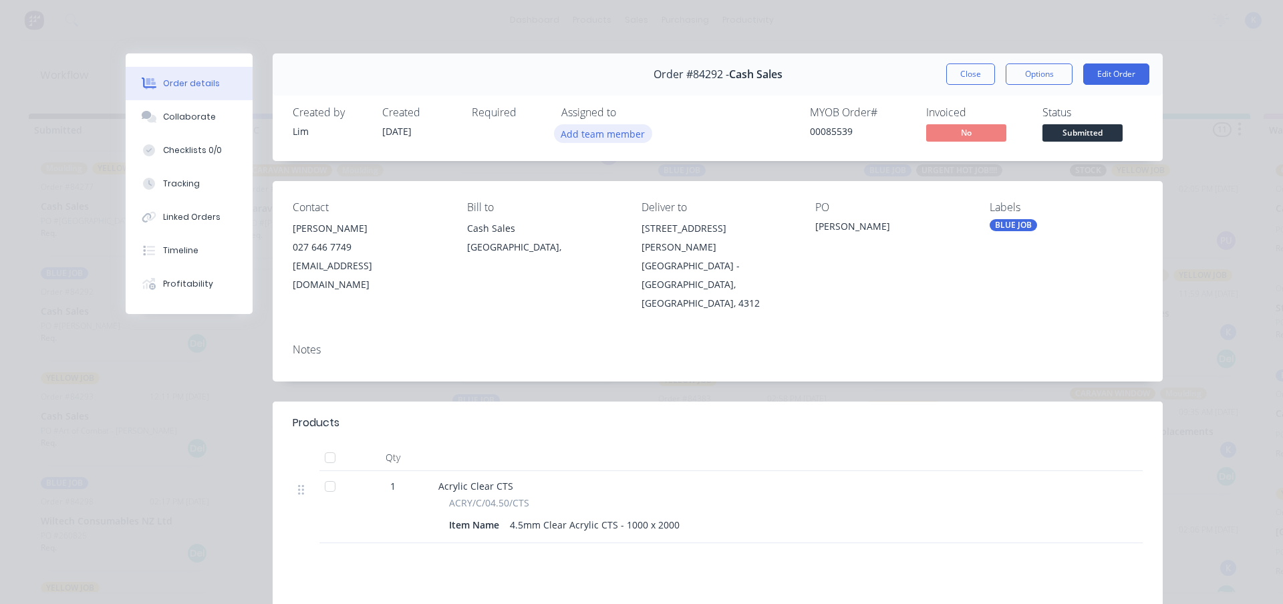
click at [554, 134] on button "Add team member" at bounding box center [603, 133] width 98 height 18
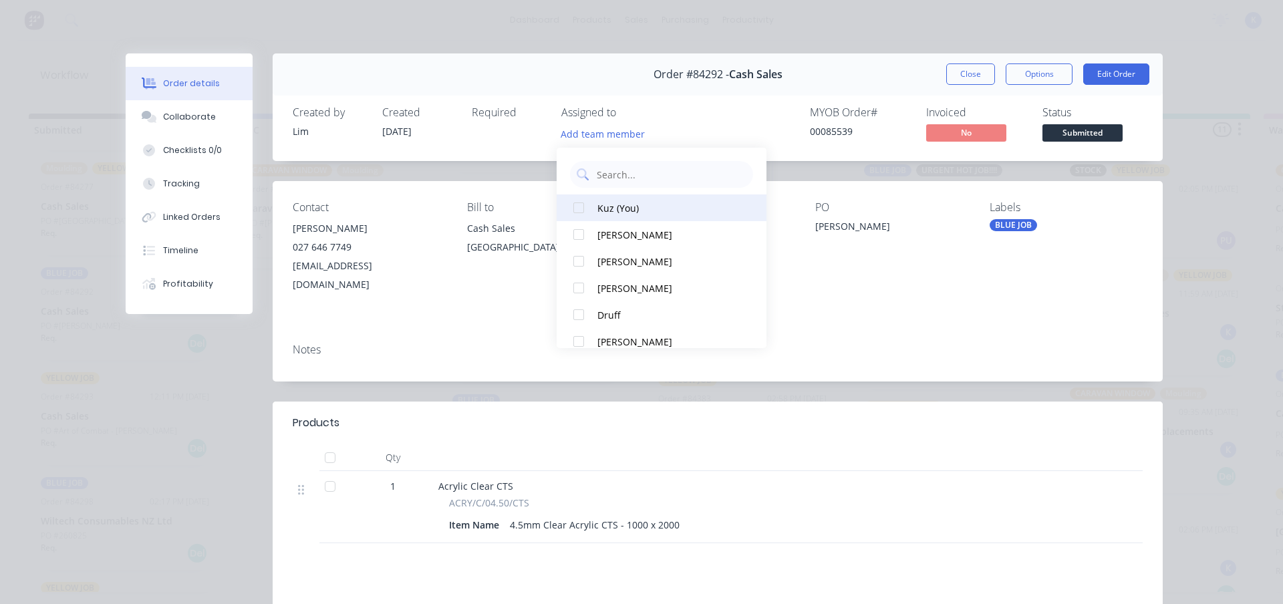
click at [582, 198] on div at bounding box center [578, 207] width 27 height 27
drag, startPoint x: 953, startPoint y: 80, endPoint x: 884, endPoint y: 74, distance: 69.7
click at [951, 80] on button "Close" at bounding box center [970, 73] width 49 height 21
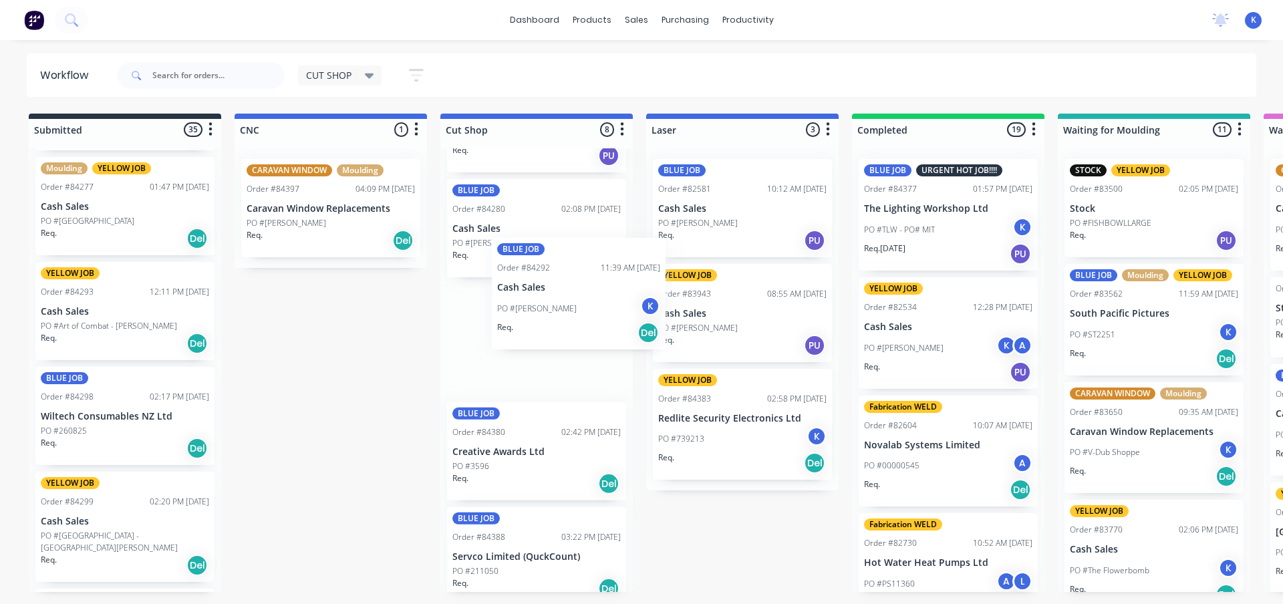
scroll to position [408, 0]
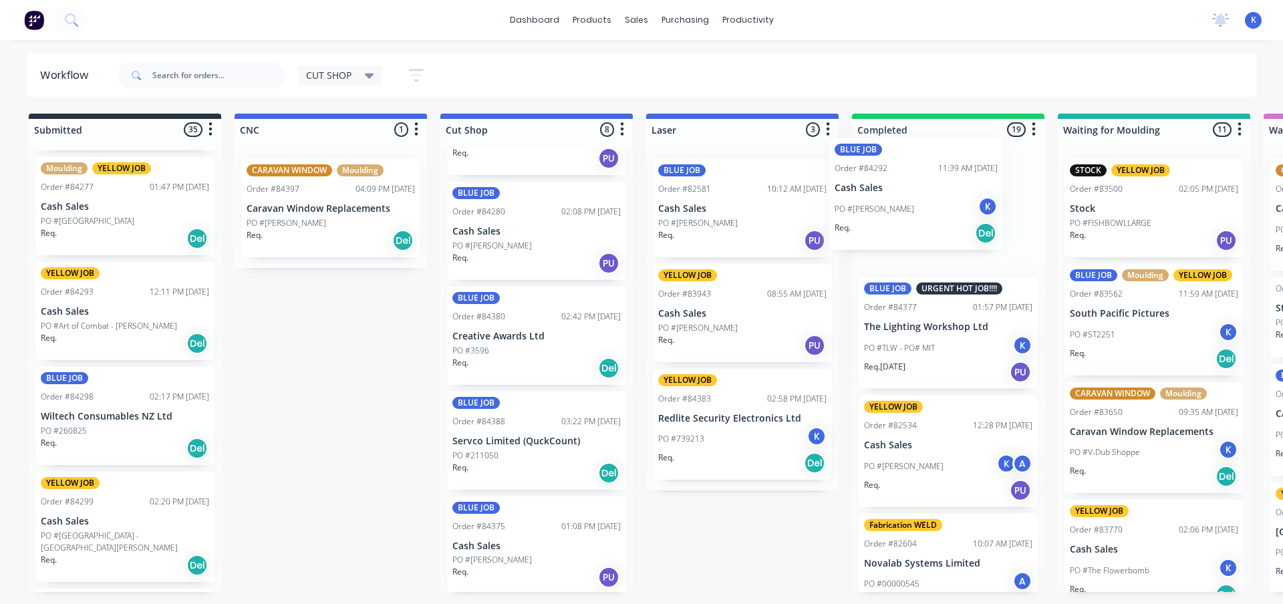
drag, startPoint x: 67, startPoint y: 303, endPoint x: 866, endPoint y: 184, distance: 807.3
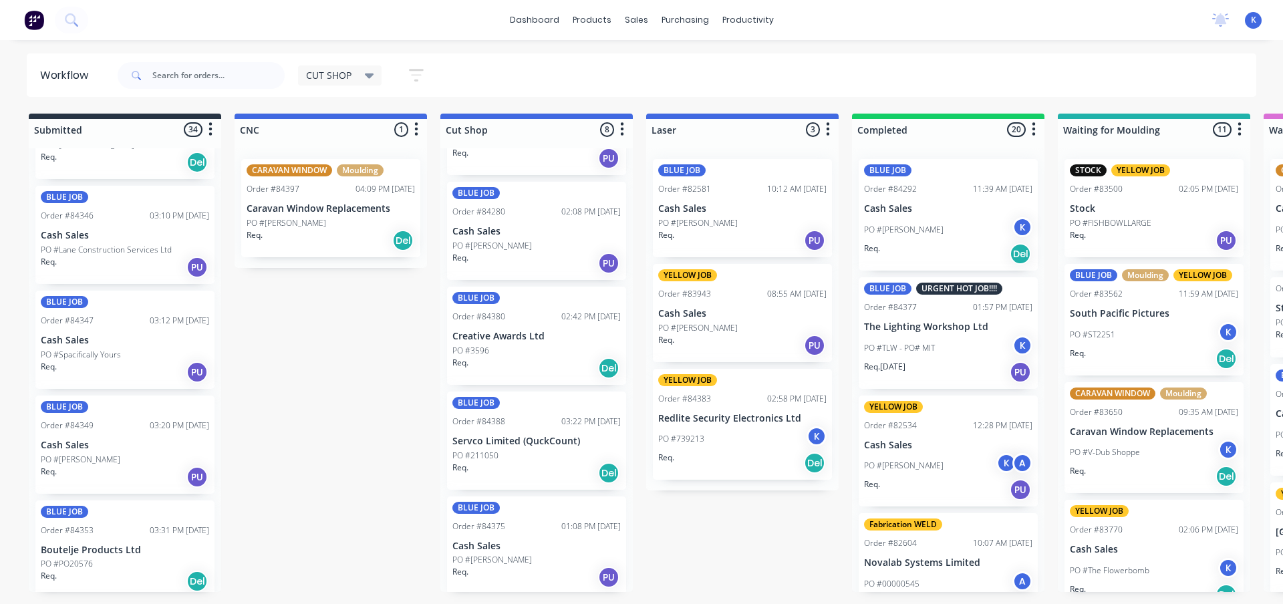
scroll to position [1732, 0]
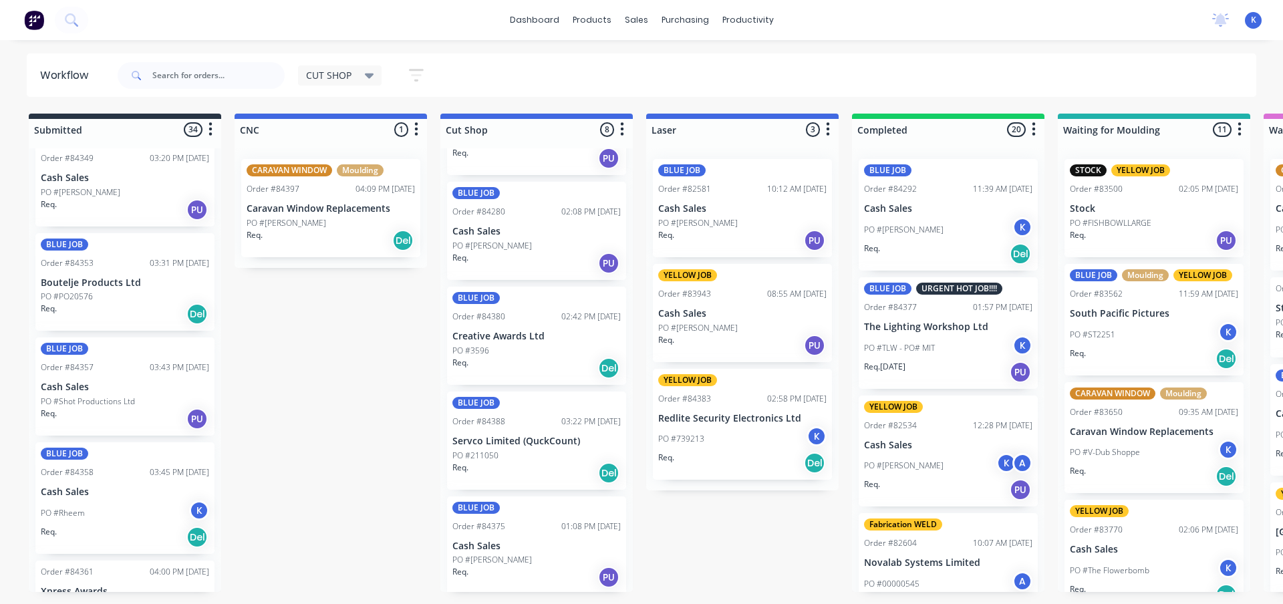
click at [75, 486] on p "Cash Sales" at bounding box center [125, 491] width 168 height 11
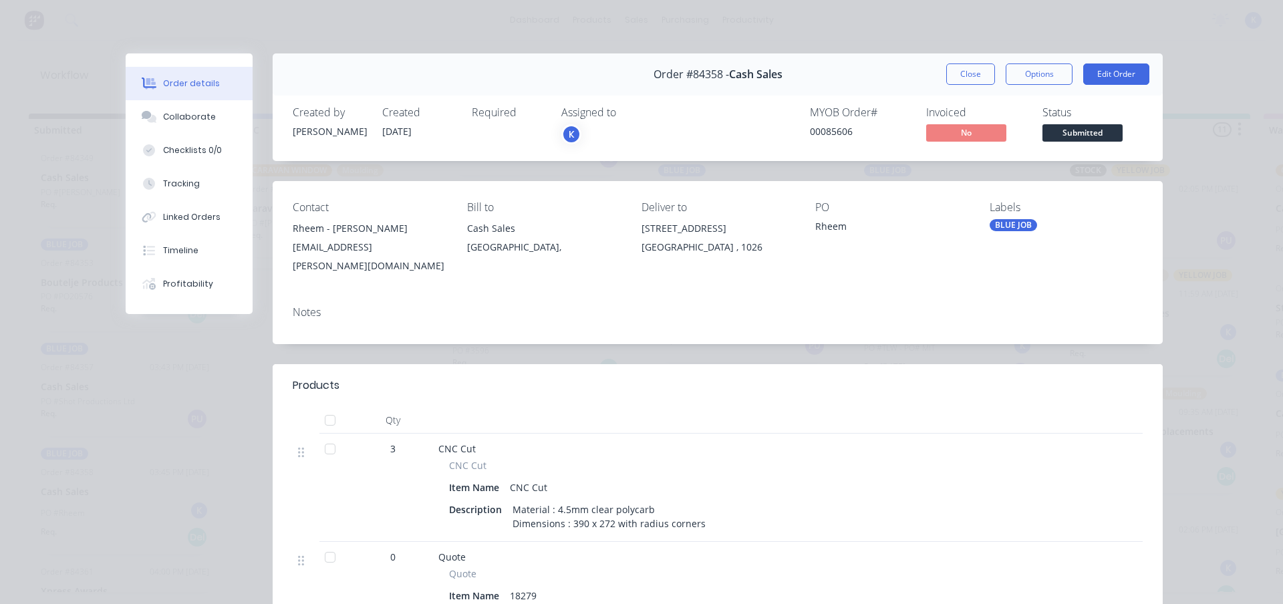
drag, startPoint x: 945, startPoint y: 70, endPoint x: 931, endPoint y: 71, distance: 13.4
click at [946, 71] on button "Close" at bounding box center [970, 73] width 49 height 21
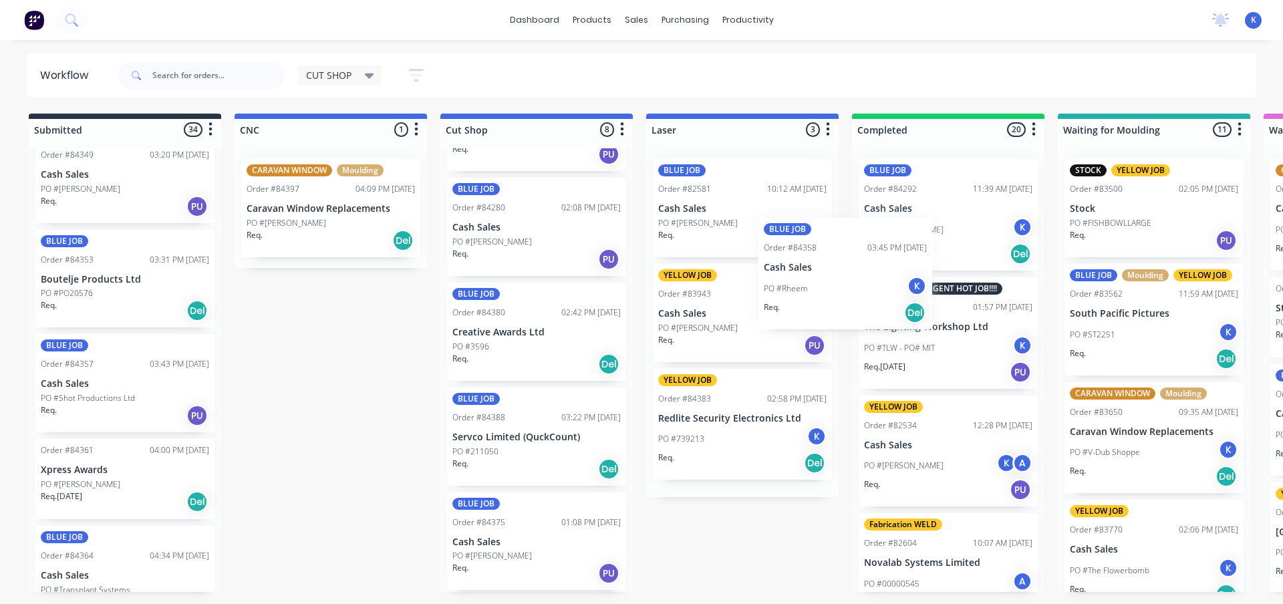
scroll to position [411, 0]
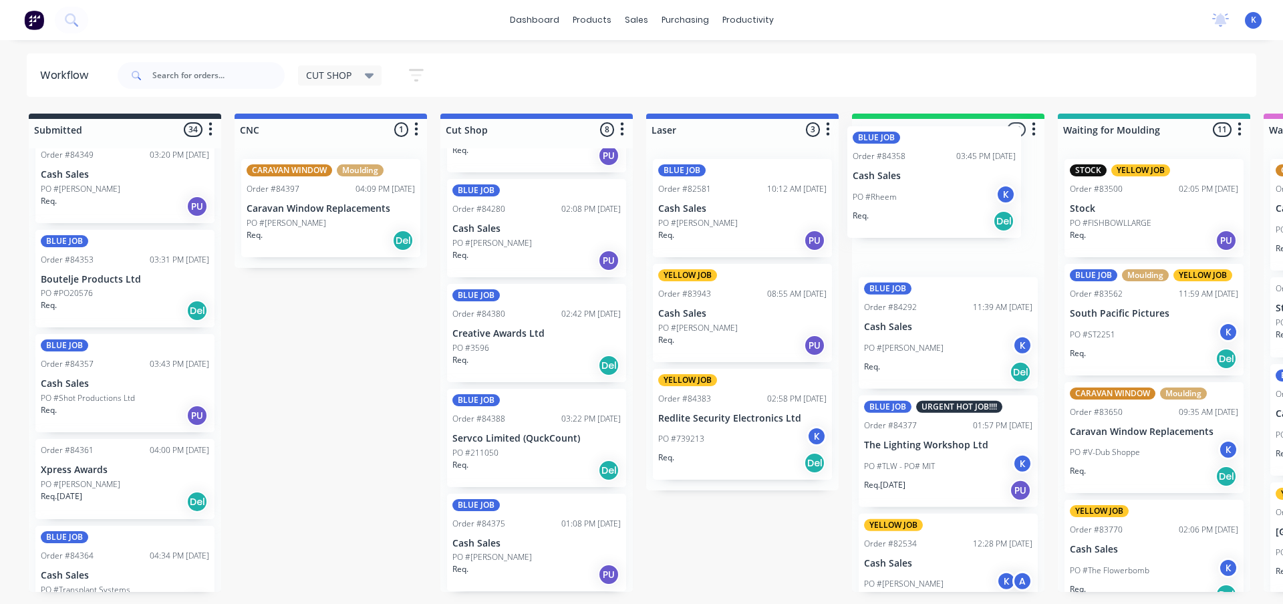
drag, startPoint x: 77, startPoint y: 490, endPoint x: 893, endPoint y: 190, distance: 870.1
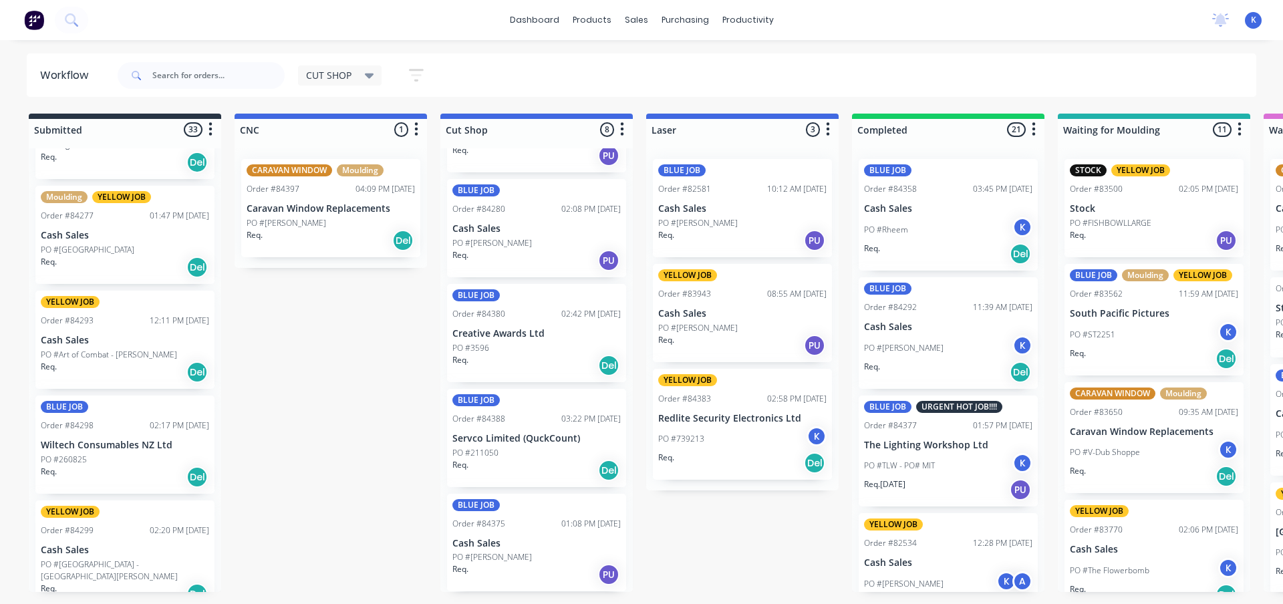
scroll to position [65, 0]
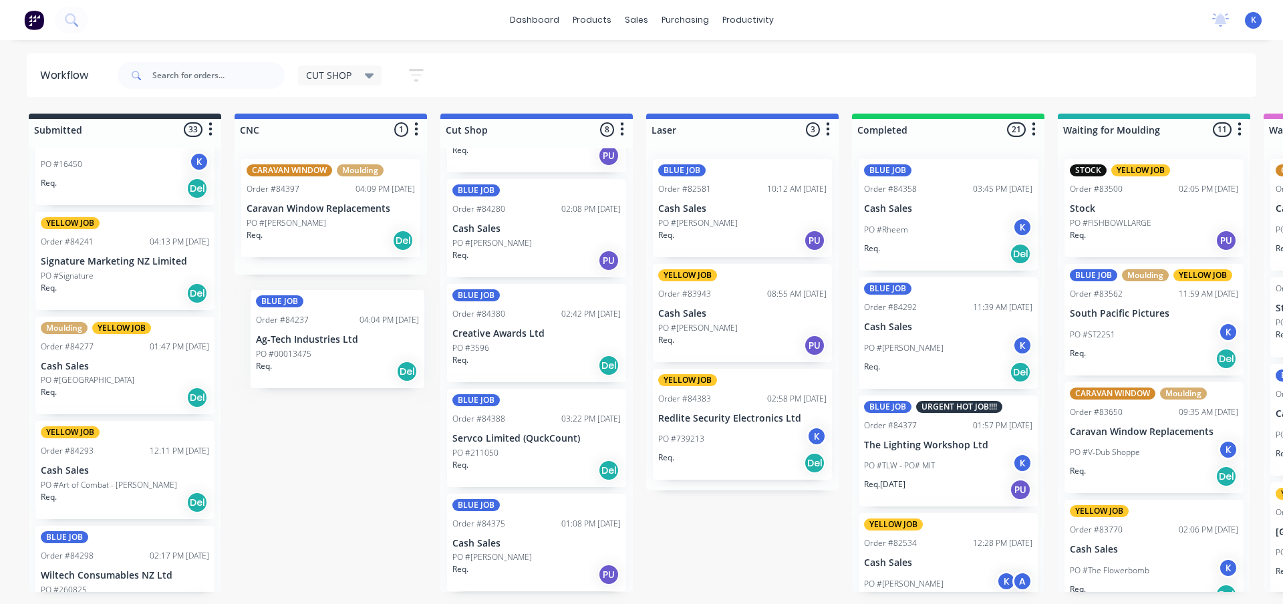
drag, startPoint x: 69, startPoint y: 259, endPoint x: 295, endPoint y: 346, distance: 242.0
drag, startPoint x: 94, startPoint y: 270, endPoint x: 317, endPoint y: 345, distance: 236.0
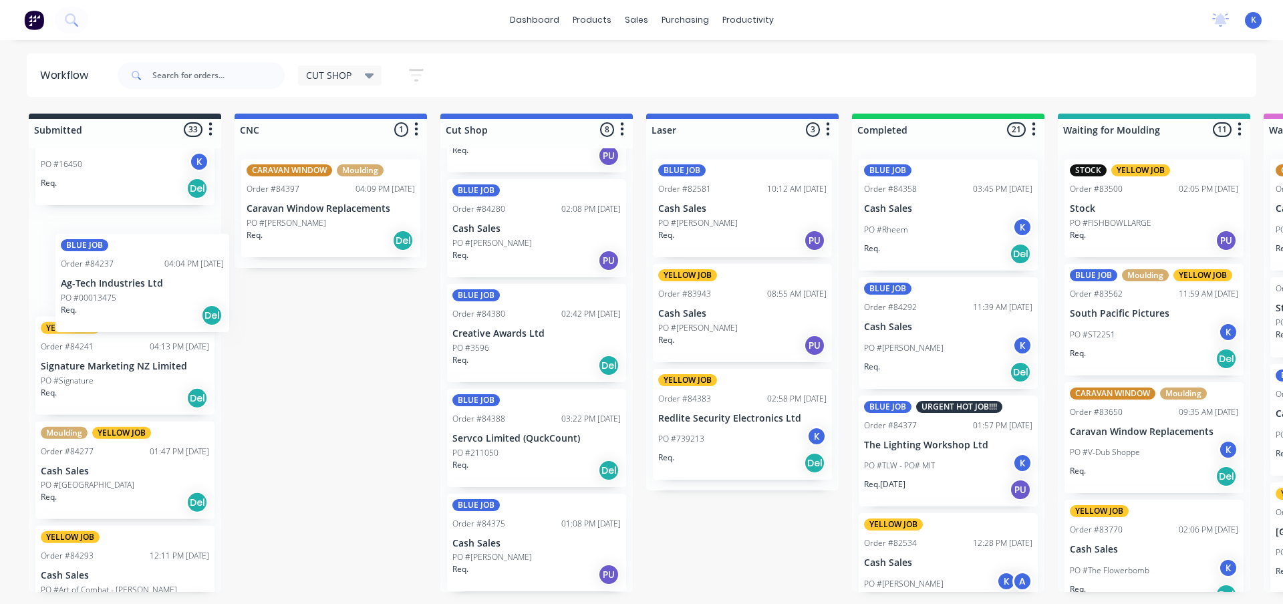
scroll to position [65, 0]
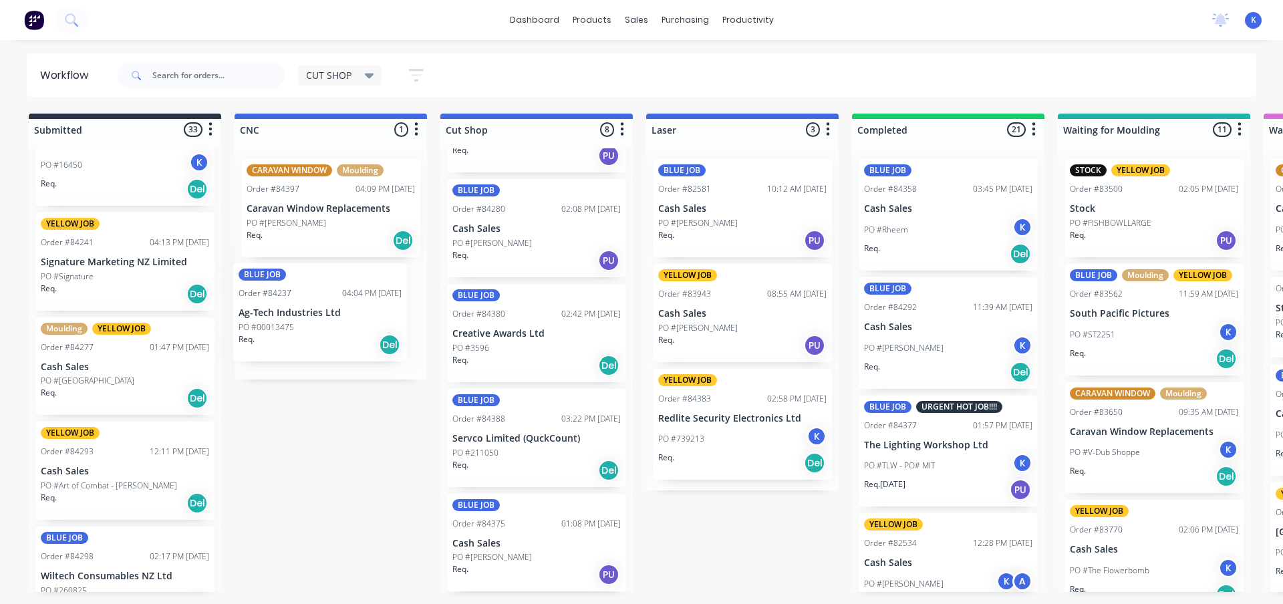
drag, startPoint x: 54, startPoint y: 235, endPoint x: 257, endPoint y: 291, distance: 210.1
click at [269, 301] on div "BLUE JOB Order #84237 04:04 PM [DATE] Ag-Tech Industries Ltd PO #00013475 Req. …" at bounding box center [330, 313] width 179 height 98
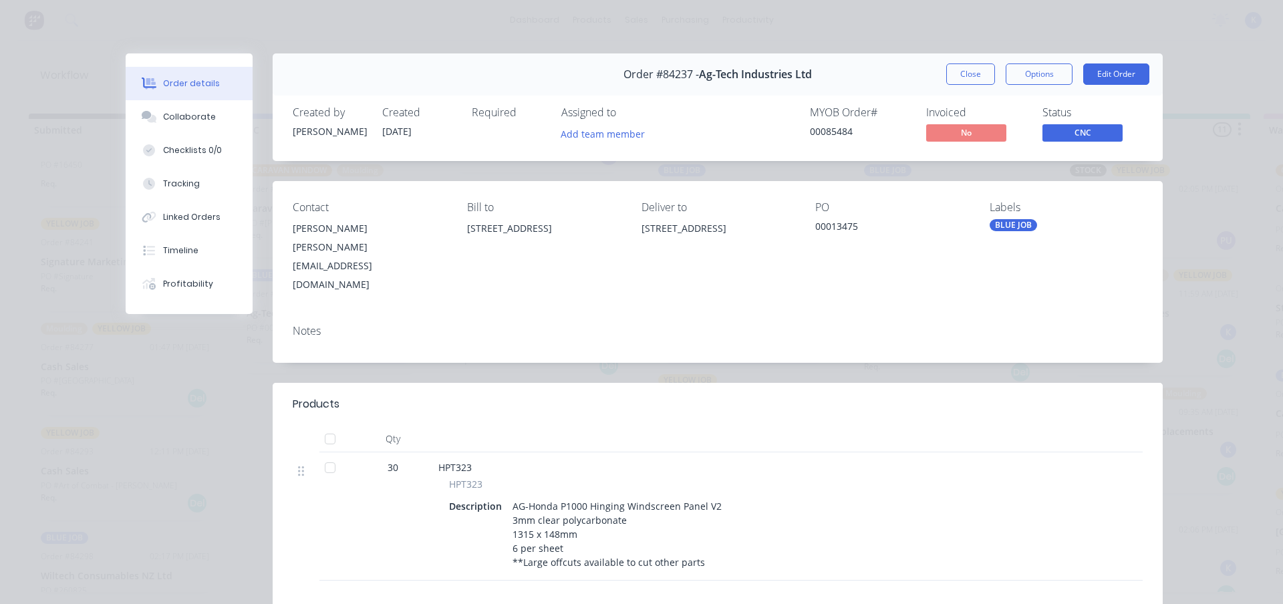
click at [603, 122] on div "Assigned to Add team member" at bounding box center [628, 125] width 134 height 39
click at [596, 127] on button "Add team member" at bounding box center [603, 133] width 98 height 18
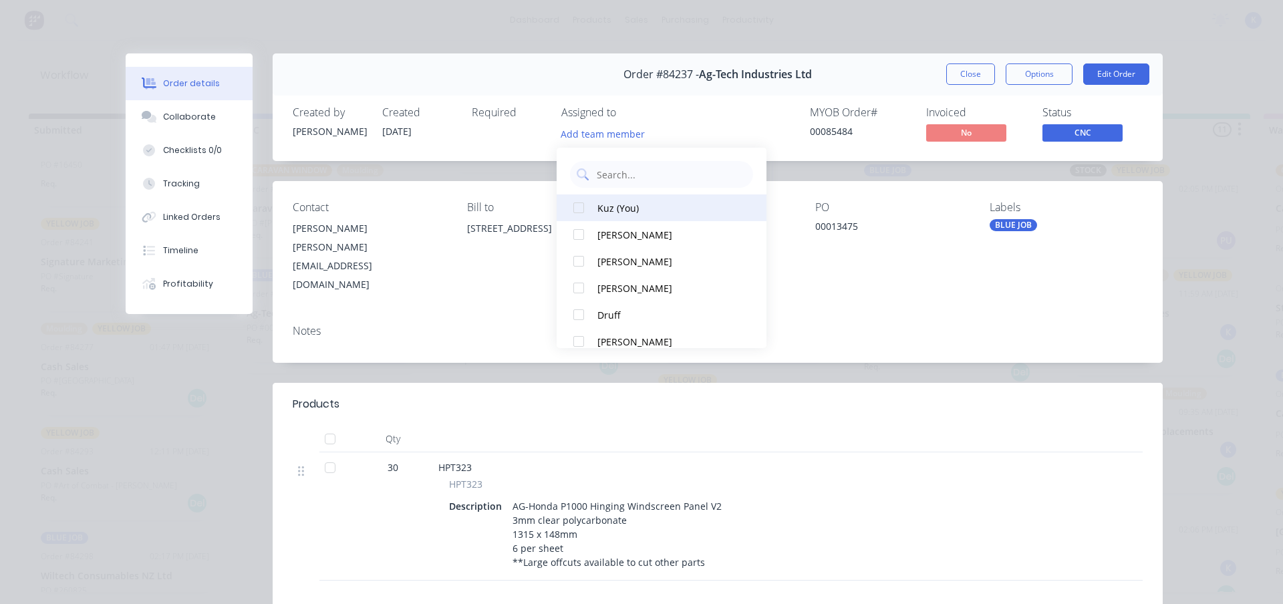
drag, startPoint x: 581, startPoint y: 199, endPoint x: 613, endPoint y: 199, distance: 32.7
click at [584, 198] on div at bounding box center [578, 207] width 27 height 27
drag, startPoint x: 971, startPoint y: 80, endPoint x: 925, endPoint y: 70, distance: 47.7
click at [970, 80] on button "Close" at bounding box center [970, 73] width 49 height 21
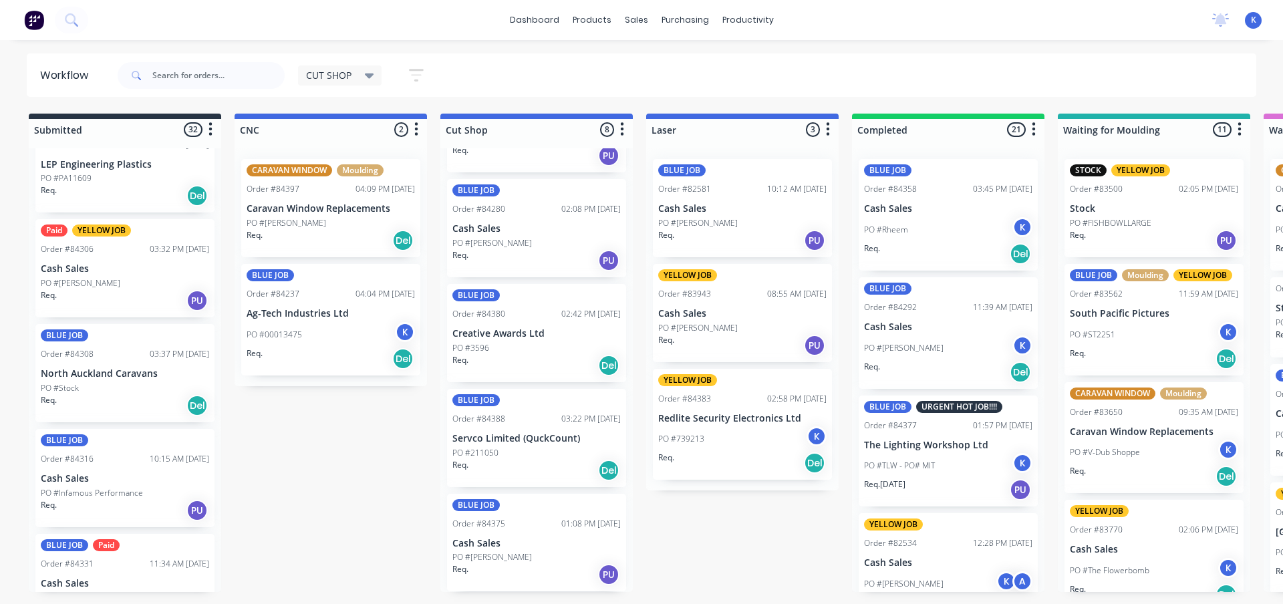
scroll to position [935, 0]
